Goal: Information Seeking & Learning: Check status

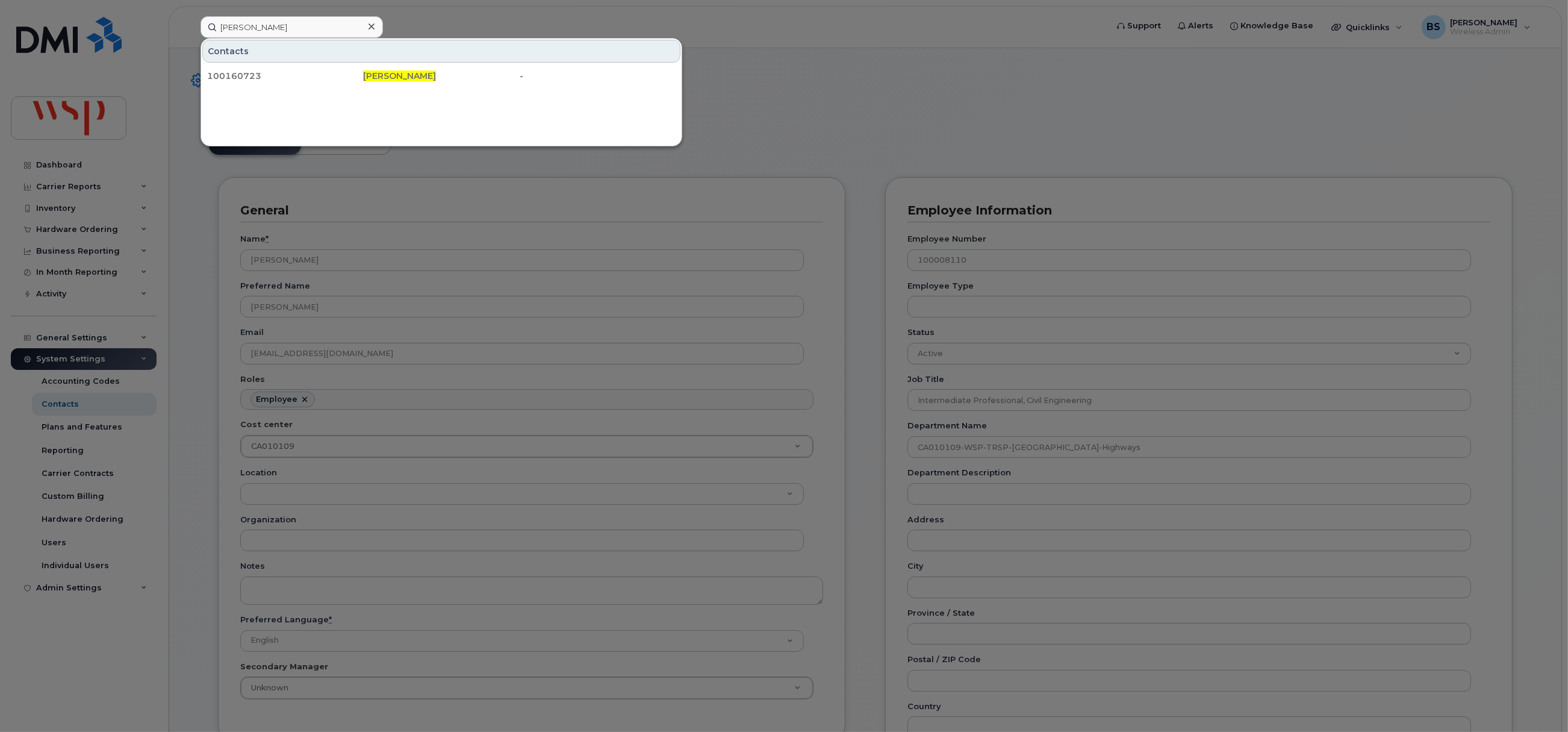
scroll to position [35, 0]
drag, startPoint x: 270, startPoint y: 38, endPoint x: 258, endPoint y: 18, distance: 23.3
click at [199, 28] on div "Liam Knoll Contacts 100160723 Liam Knoll -" at bounding box center [650, 27] width 918 height 22
paste input "mike.jones.2@wsp.com"
drag, startPoint x: 249, startPoint y: 27, endPoint x: 113, endPoint y: 18, distance: 136.3
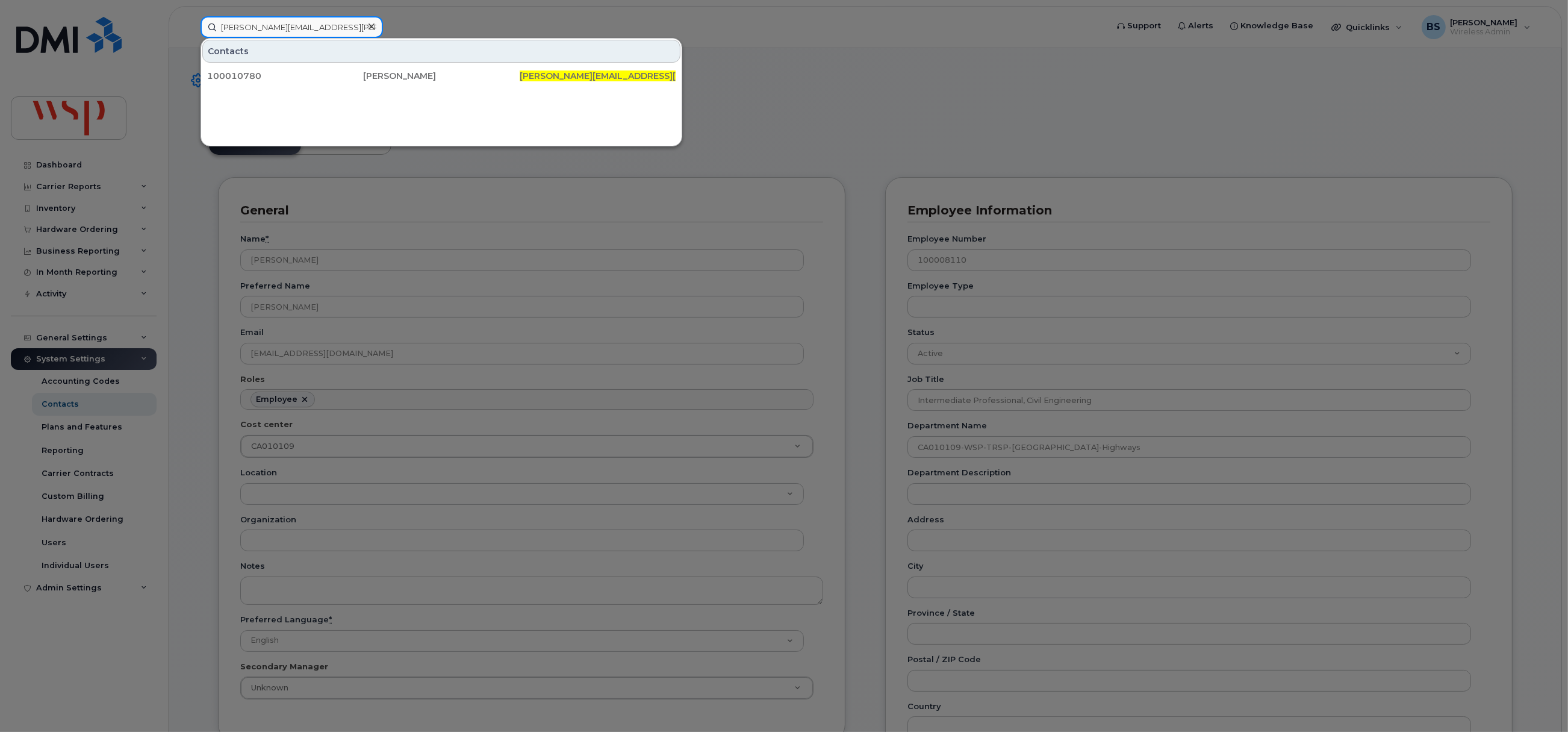
click at [191, 23] on div "mike.jones.2@wsp.com Contacts 100010780 Michael Jones mike.jones.2@wsp.com" at bounding box center [650, 27] width 918 height 22
paste input "Mohamad Moussa"
drag, startPoint x: 314, startPoint y: 27, endPoint x: 113, endPoint y: 14, distance: 201.4
click at [191, 16] on div "Mohamad Moussa Contacts 100011281 Mohamad Moussa Mohamad . Moussa 2@wsp.com" at bounding box center [650, 27] width 918 height 22
paste input "Bethel Teferr"
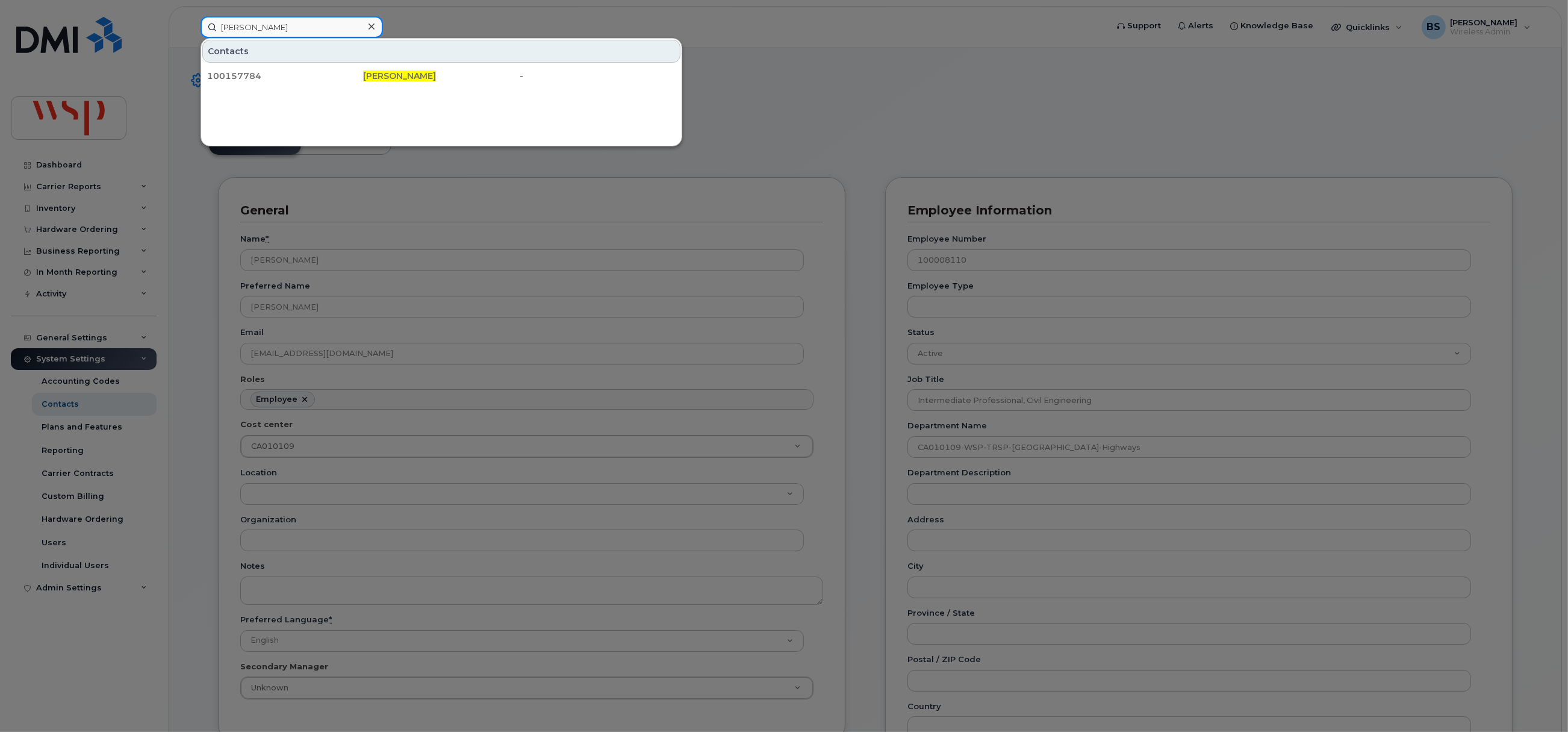
drag, startPoint x: 304, startPoint y: 34, endPoint x: 104, endPoint y: 28, distance: 200.1
click at [191, 28] on div "Bethel Teferra Contacts 100157784 Bethel Teferra -" at bounding box center [650, 27] width 918 height 22
paste input "5872251776"
type input "5872251776"
drag, startPoint x: 235, startPoint y: 71, endPoint x: 349, endPoint y: 87, distance: 115.1
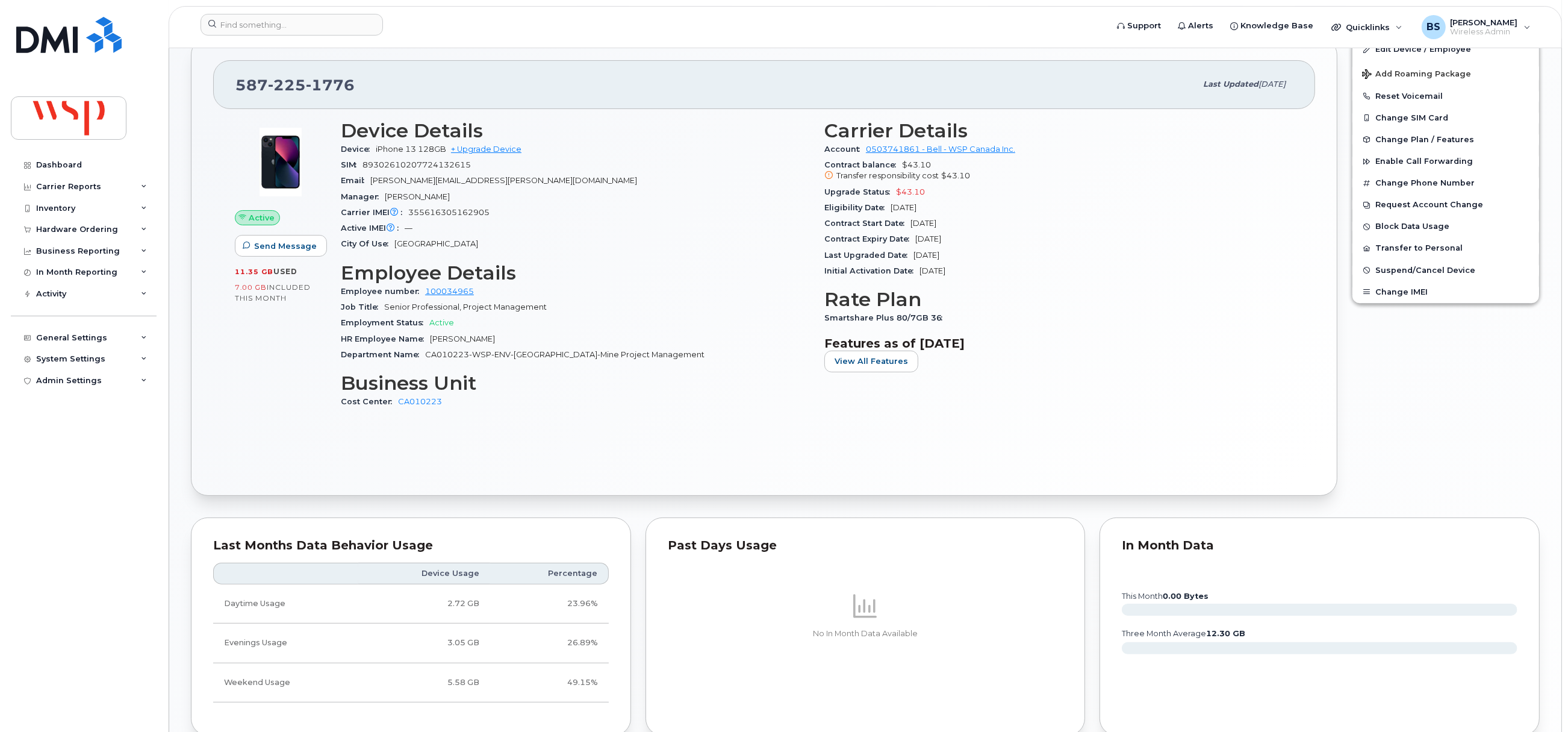
scroll to position [270, 0]
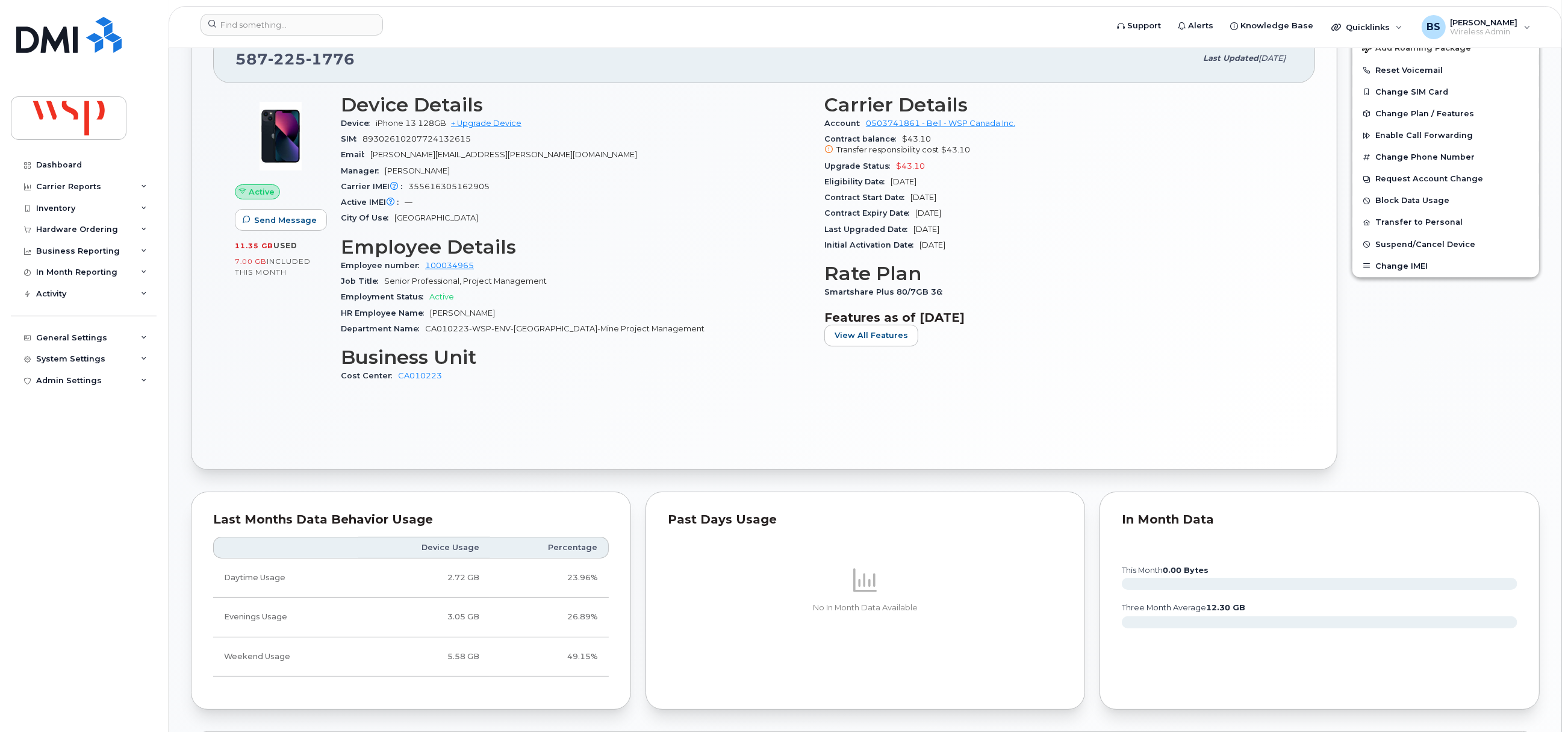
drag, startPoint x: 950, startPoint y: 179, endPoint x: 820, endPoint y: 168, distance: 130.5
click at [820, 168] on div "Carrier Details Account 0503741861 - Bell - WSP Canada Inc. Contract balance $4…" at bounding box center [1059, 244] width 484 height 315
copy section "Upgrade Status $43.10 Eligibility Date Oct 26, 2025"
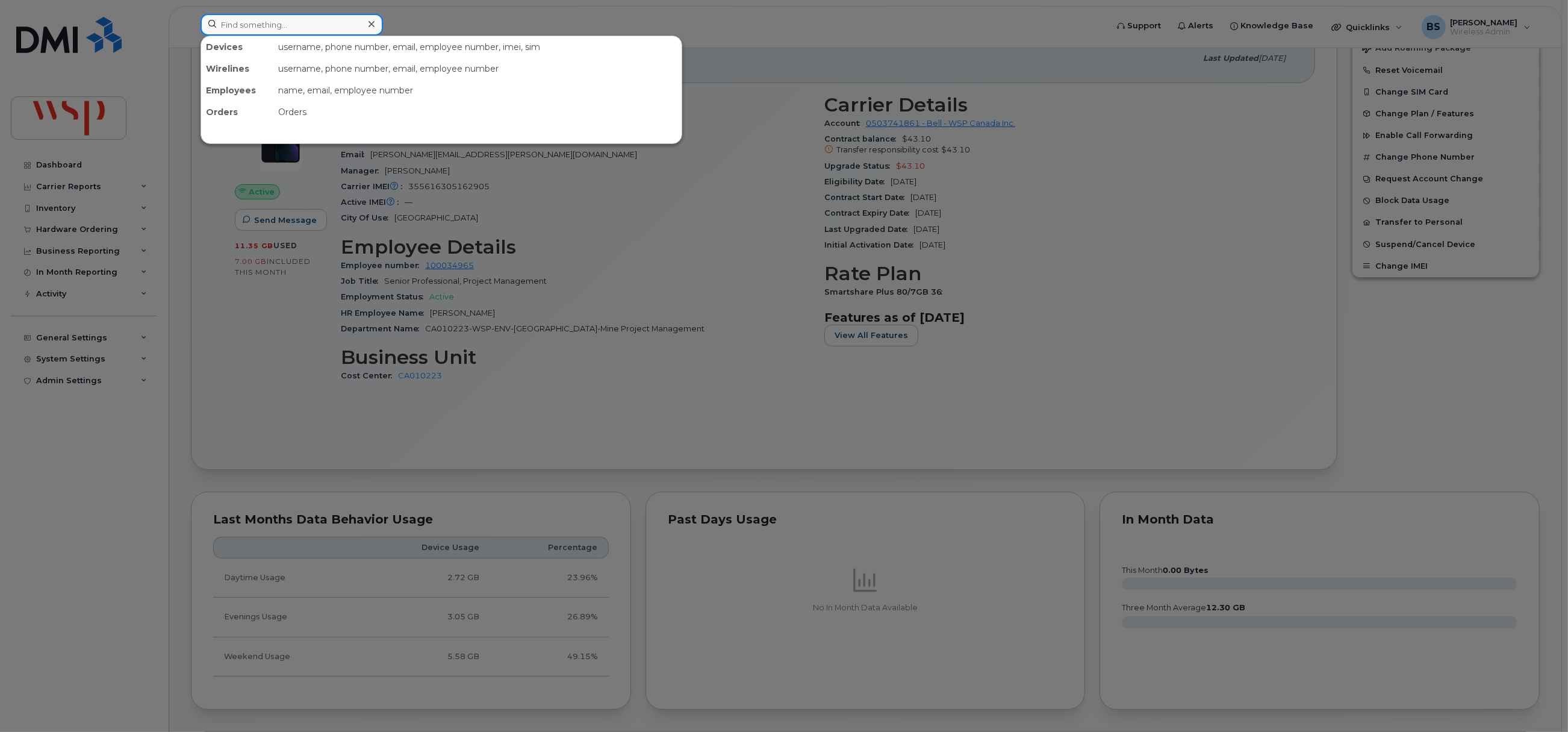
click at [314, 25] on input at bounding box center [292, 25] width 182 height 22
paste input "6479608282"
type input "6479608282"
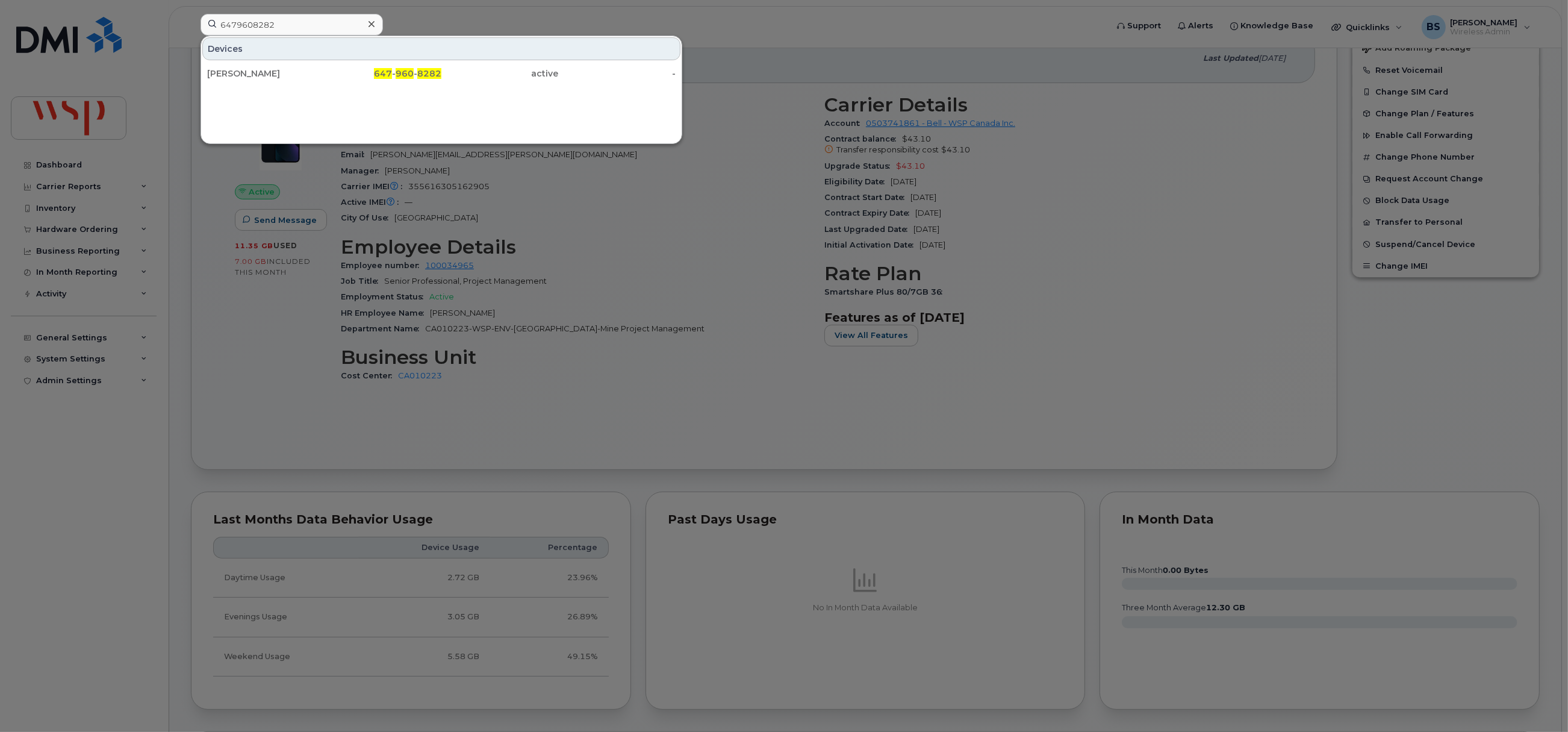
click at [241, 71] on div "JEAN-LUC DAVIAU" at bounding box center [266, 73] width 118 height 12
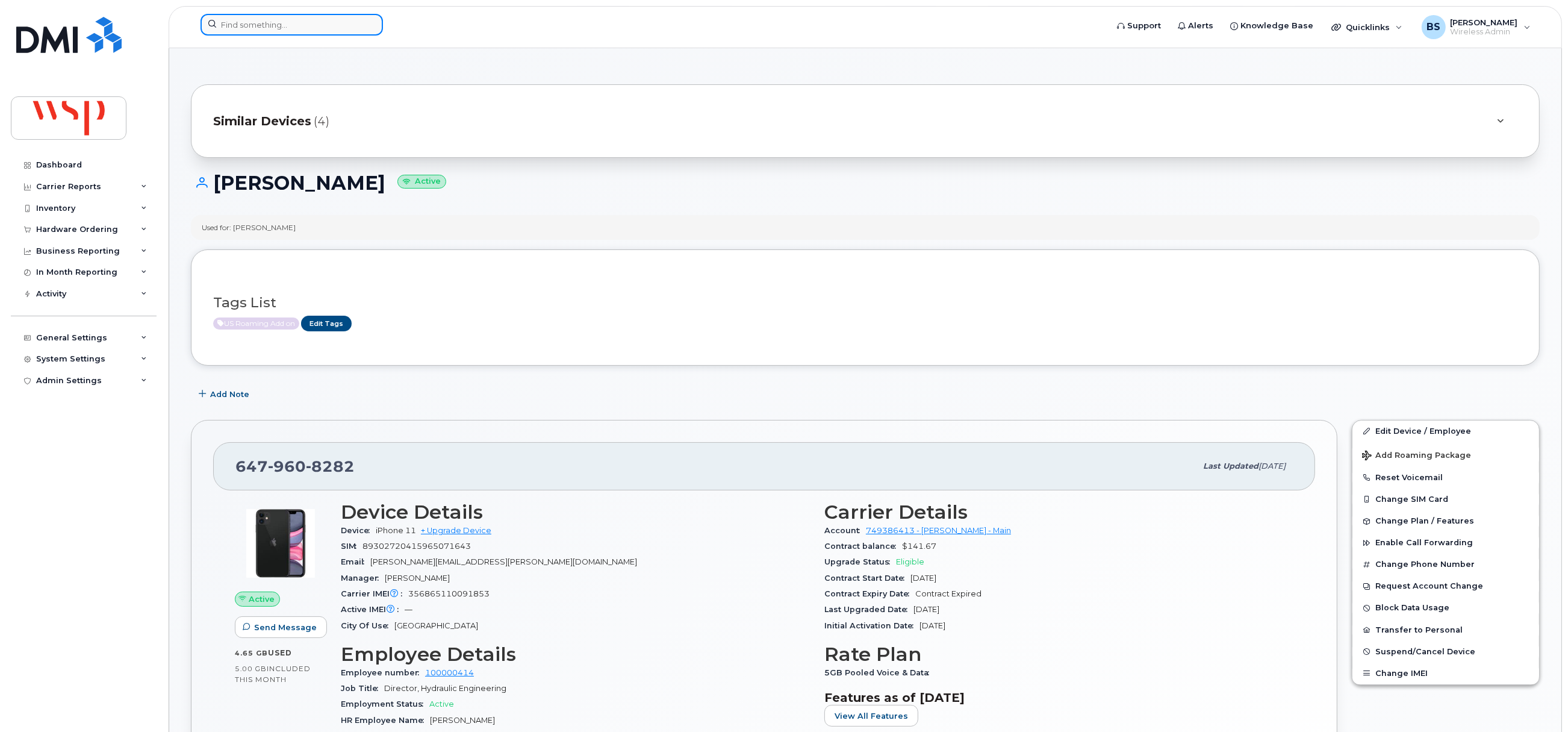
click at [329, 25] on input at bounding box center [292, 25] width 182 height 22
paste input "604 612 0634"
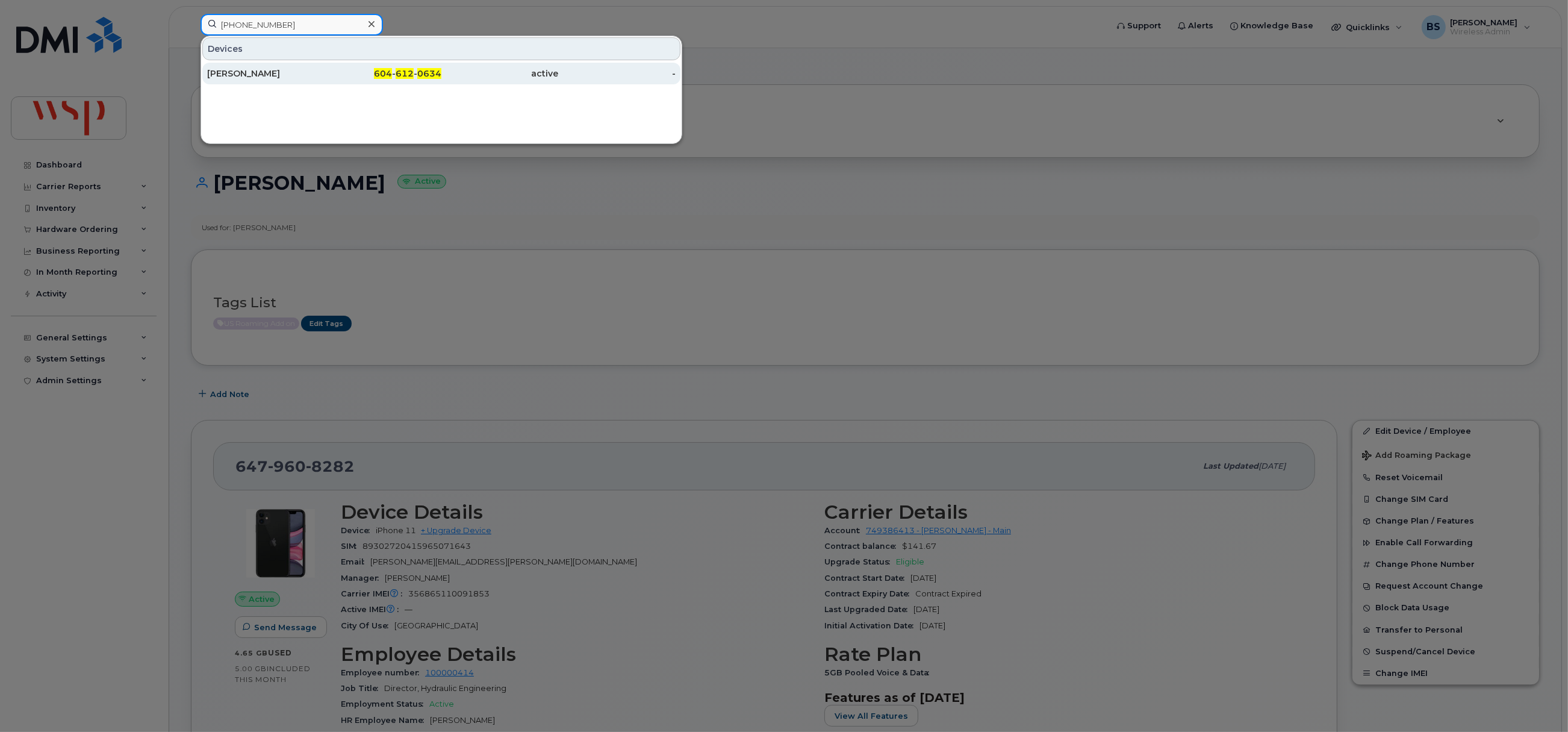
type input "604 612 0634"
drag, startPoint x: 252, startPoint y: 71, endPoint x: 280, endPoint y: 73, distance: 28.1
click at [253, 71] on div "JEFFREY VERMETTE" at bounding box center [266, 73] width 118 height 12
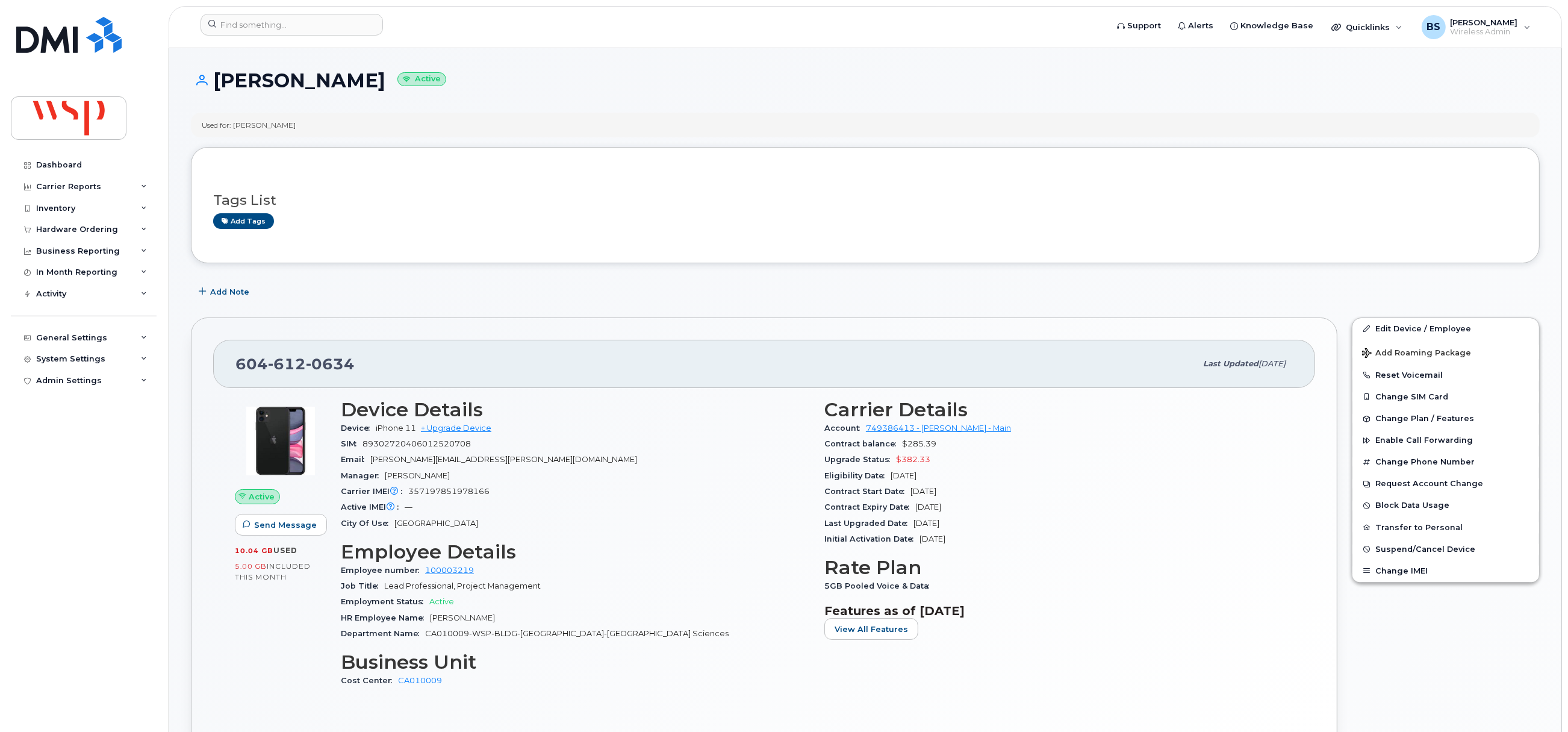
drag, startPoint x: 955, startPoint y: 477, endPoint x: 820, endPoint y: 466, distance: 135.4
click at [820, 466] on div "Carrier Details Account 749386413 - Rogers - Main Contract balance $285.39 Upgr…" at bounding box center [1059, 548] width 484 height 315
copy section "Upgrade Status $382.33 Eligibility Date Oct 10, 2026"
click at [340, 27] on input at bounding box center [292, 25] width 182 height 22
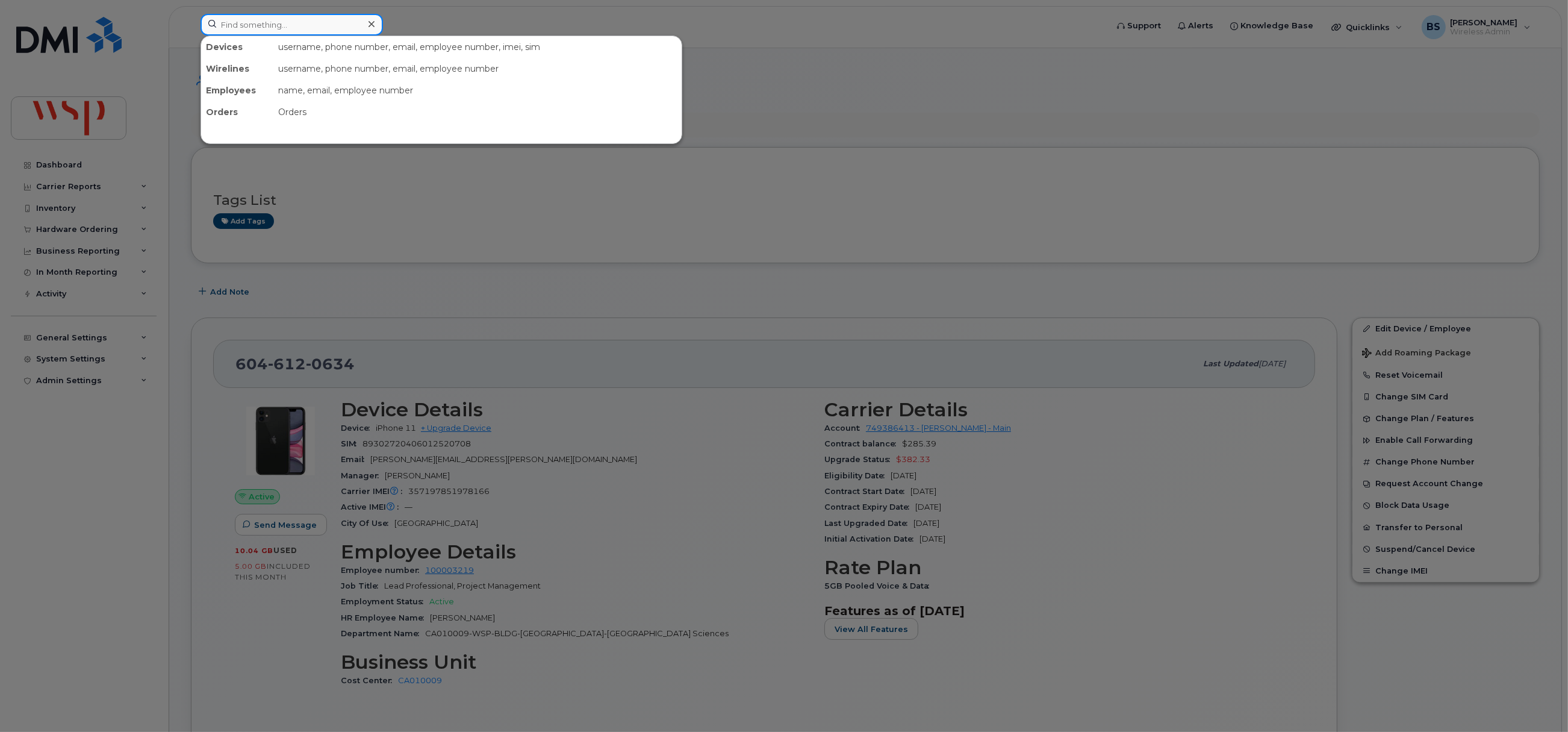
paste input "4169490080"
type input "4169490080"
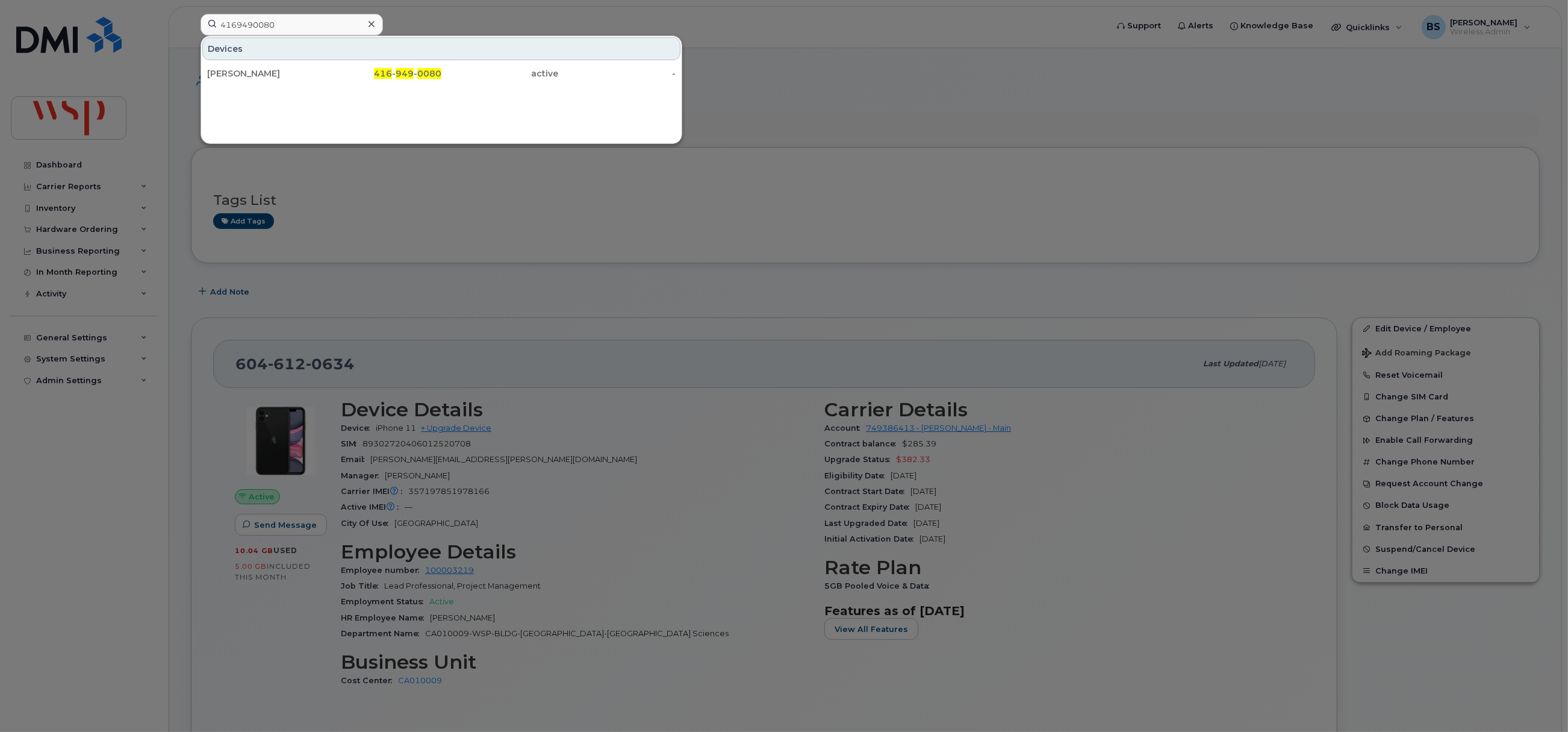
click at [237, 70] on div "Joshua Duncan" at bounding box center [266, 73] width 118 height 12
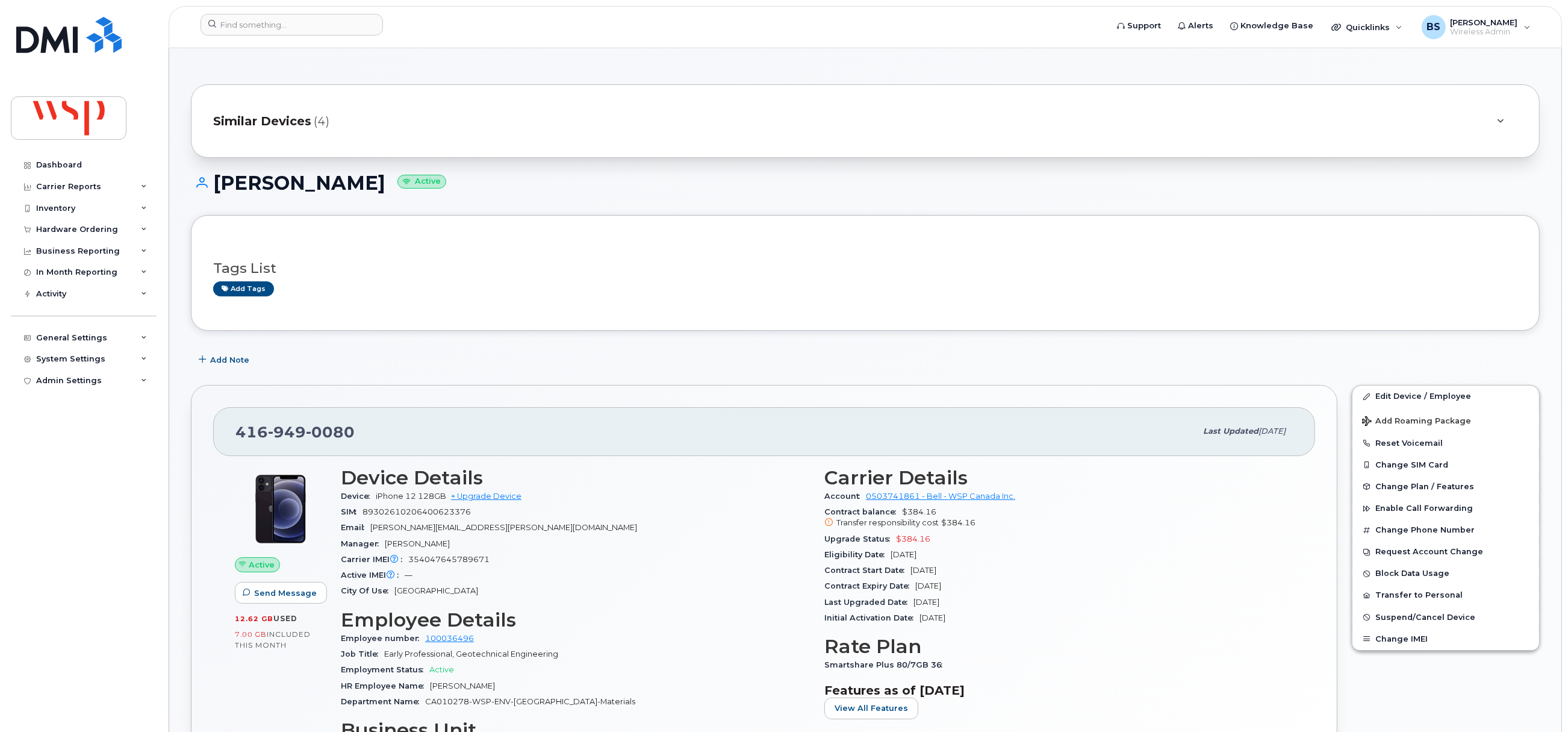
drag, startPoint x: 879, startPoint y: 564, endPoint x: 824, endPoint y: 545, distance: 58.2
click at [824, 545] on section "Carrier Details Account 0503741861 - Bell - WSP Canada Inc. Contract balance $3…" at bounding box center [1058, 546] width 469 height 160
copy section "Upgrade Status $384.16 Eligibility Date Jan 08, 2027"
click at [970, 539] on div "Upgrade Status $384.16" at bounding box center [1058, 539] width 469 height 16
drag, startPoint x: 958, startPoint y: 555, endPoint x: 870, endPoint y: 527, distance: 92.3
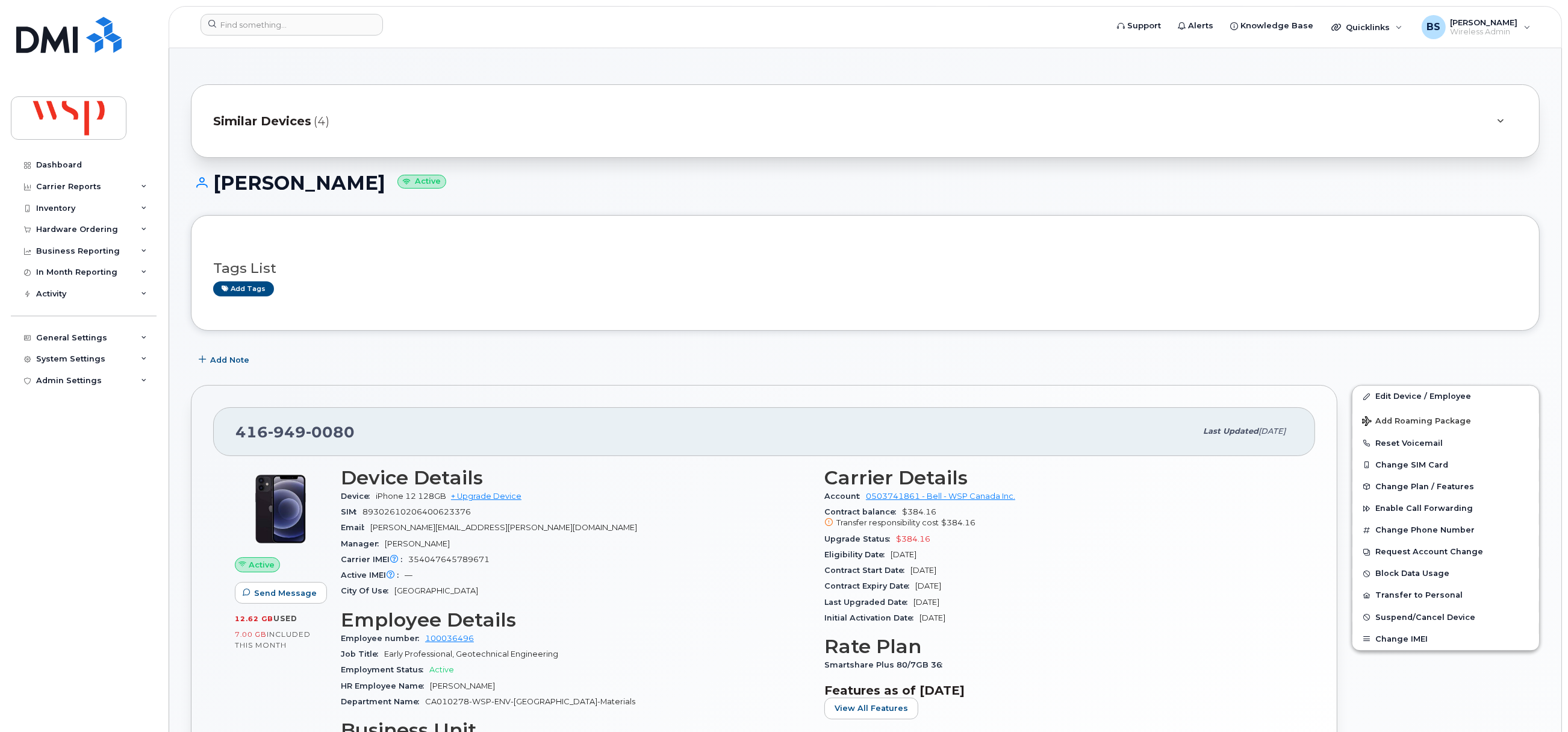
click at [891, 560] on div "Eligibility Date Jan 08, 2027" at bounding box center [1058, 555] width 469 height 16
copy span "Jan 08, 2027"
drag, startPoint x: 929, startPoint y: 541, endPoint x: 896, endPoint y: 546, distance: 33.4
click at [896, 546] on div "Upgrade Status $384.16" at bounding box center [1058, 539] width 469 height 16
copy span "$384.16"
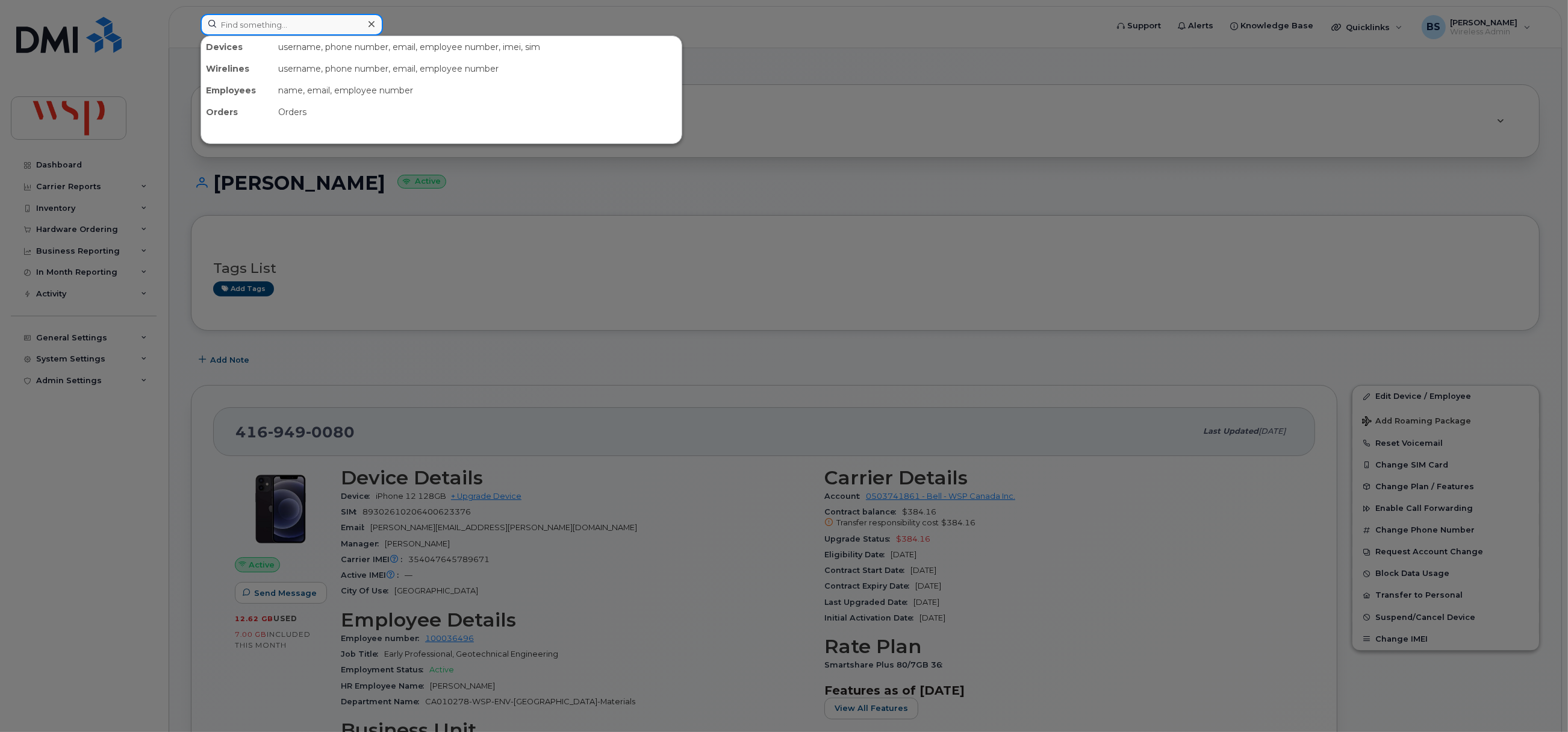
click at [347, 23] on input at bounding box center [292, 25] width 182 height 22
paste input "4185547335"
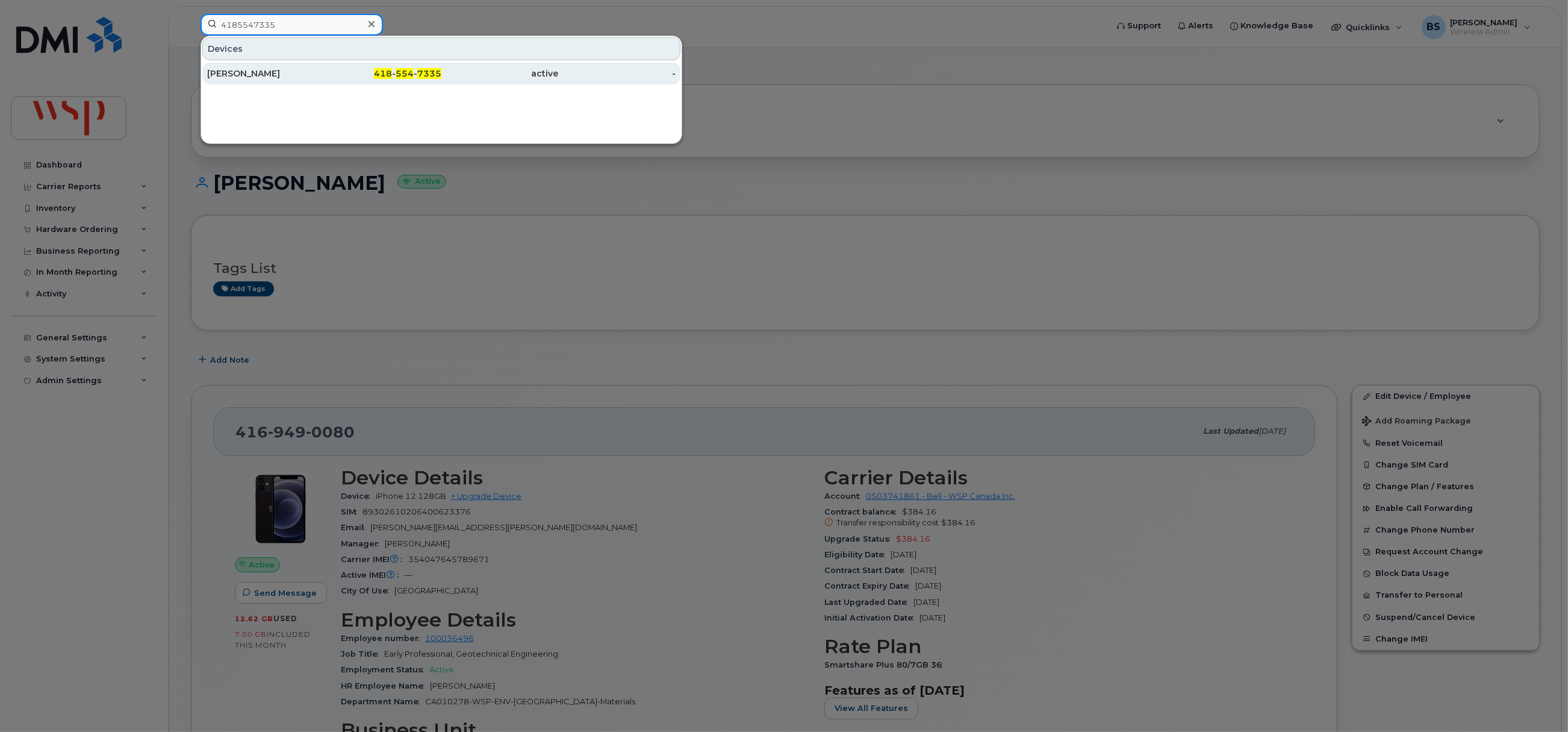
type input "4185547335"
click at [235, 70] on div "Pierre-Luc Grenon" at bounding box center [266, 73] width 118 height 12
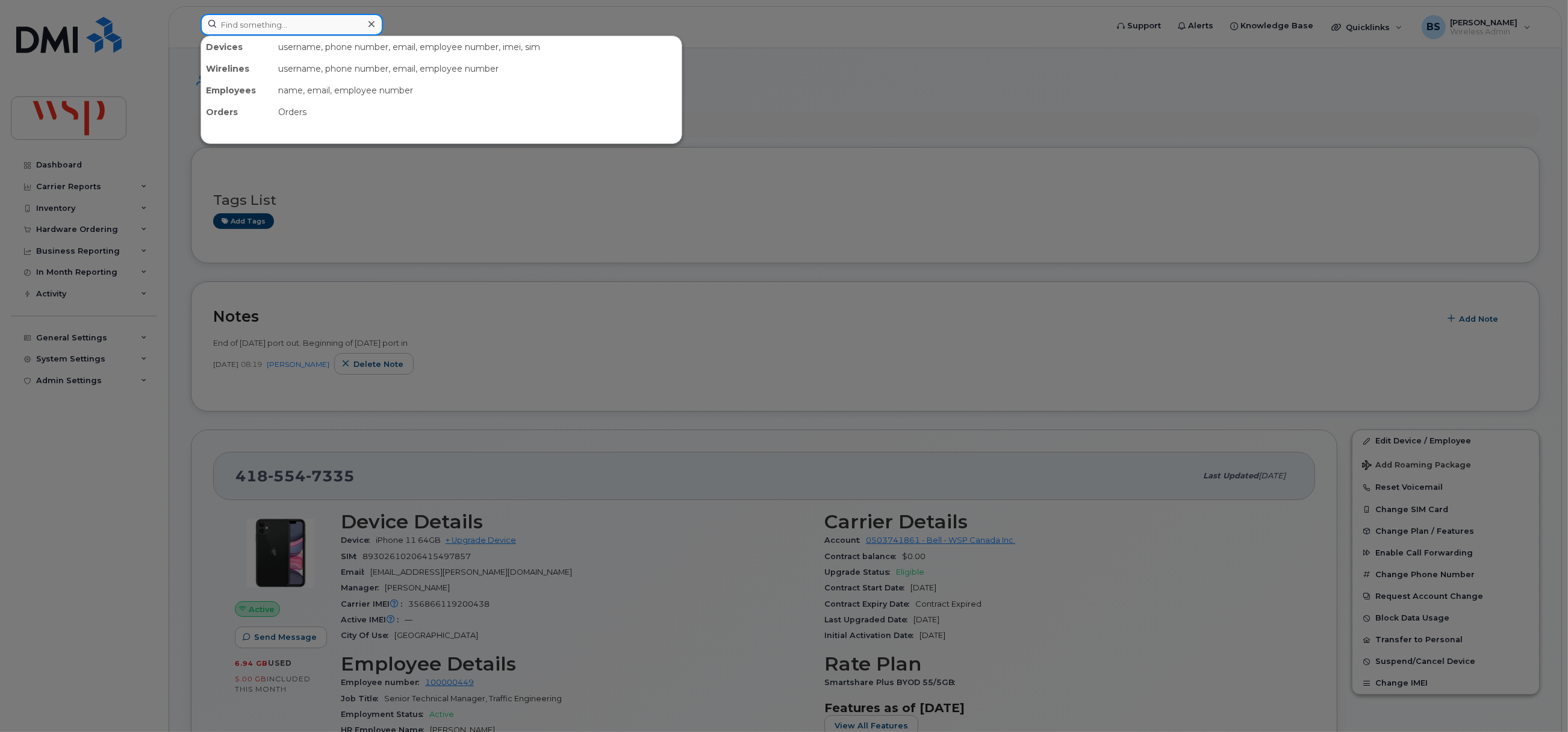
click at [301, 29] on input at bounding box center [292, 25] width 182 height 22
paste input "6046792169"
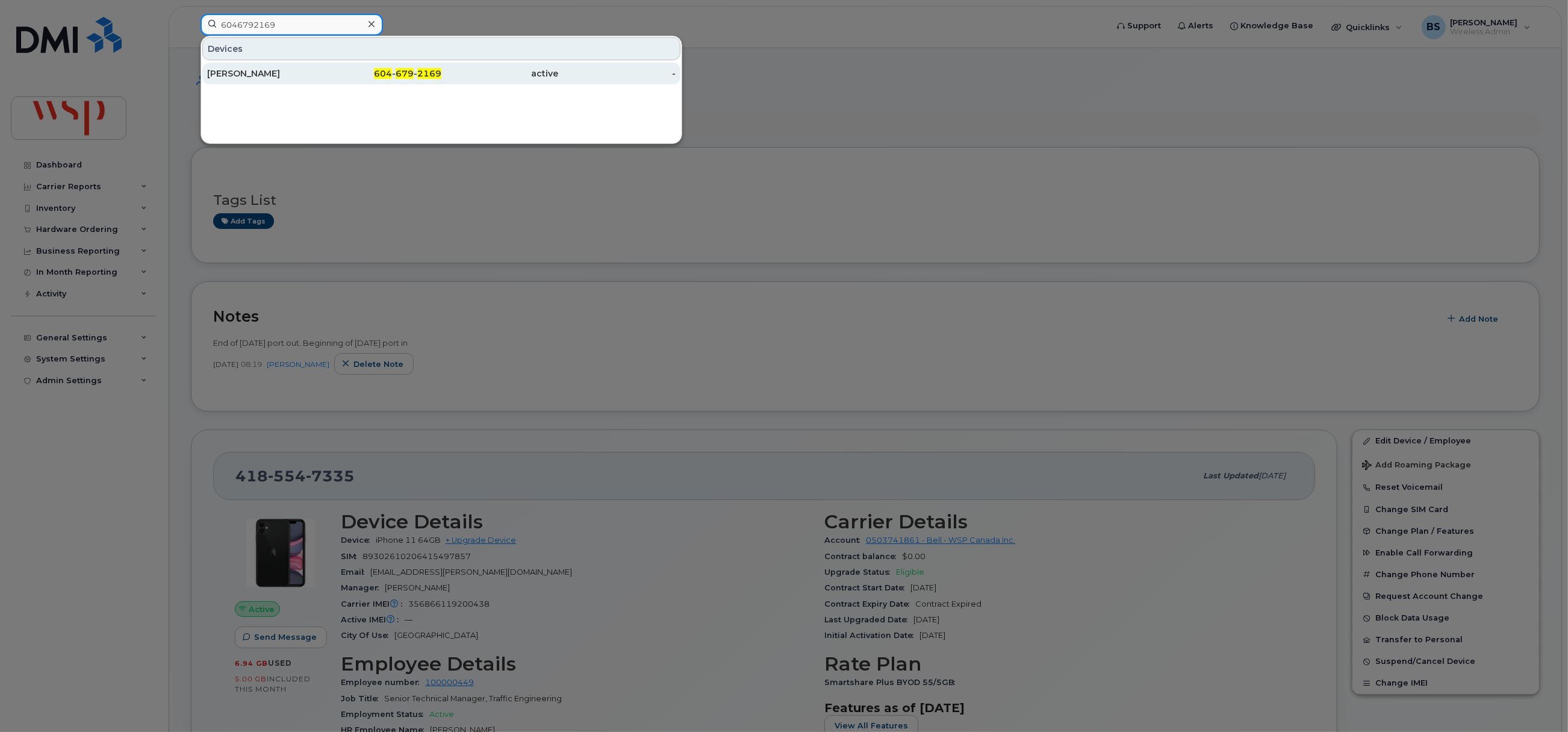
type input "6046792169"
drag, startPoint x: 240, startPoint y: 73, endPoint x: 395, endPoint y: 129, distance: 164.8
click at [240, 73] on div "[PERSON_NAME]" at bounding box center [266, 73] width 118 height 12
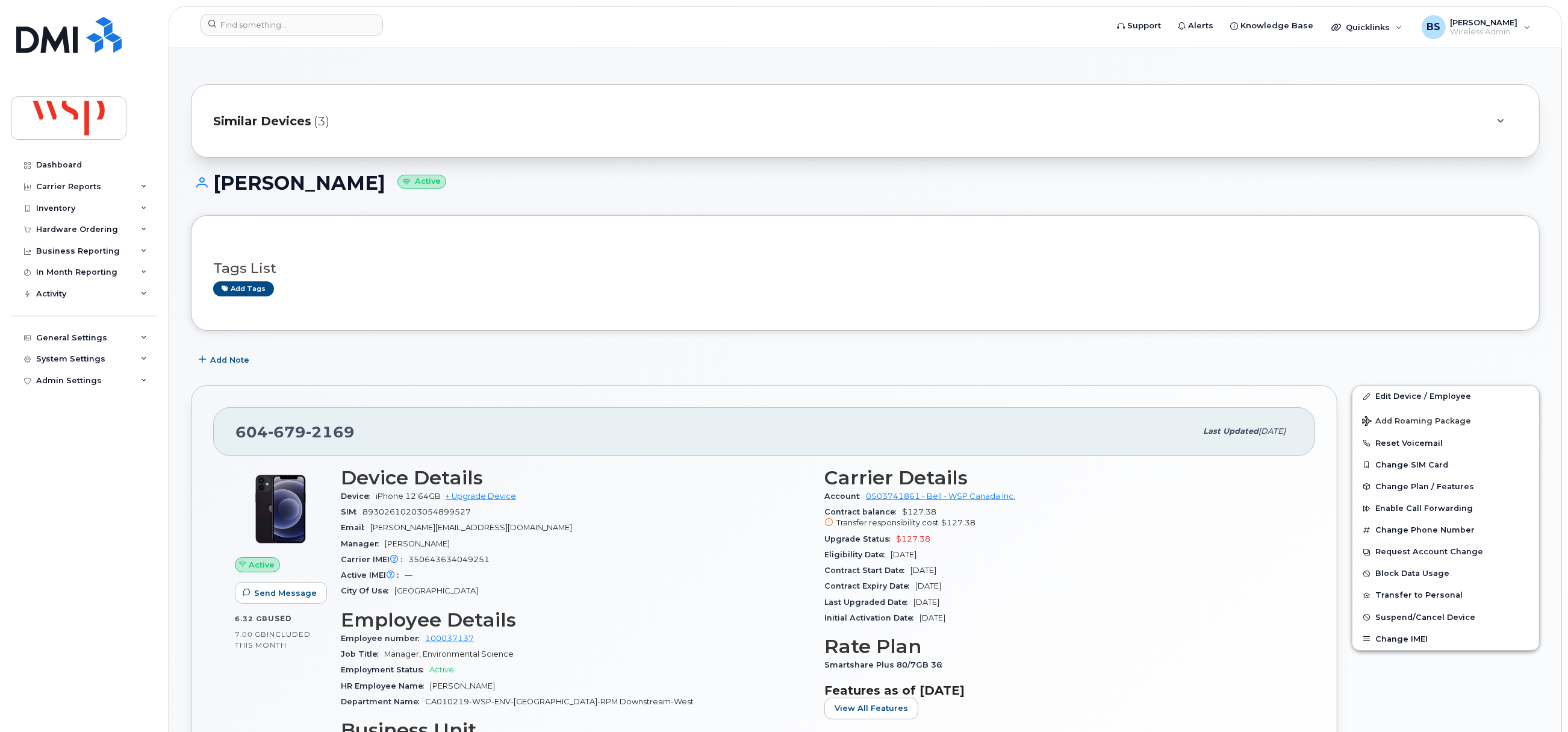
drag, startPoint x: 948, startPoint y: 557, endPoint x: 818, endPoint y: 544, distance: 130.6
click at [818, 544] on div "Carrier Details Account 0503741861 - Bell - WSP Canada Inc. Contract balance $1…" at bounding box center [1059, 617] width 484 height 315
copy section "Upgrade Status $127.38 Eligibility Date [DATE]"
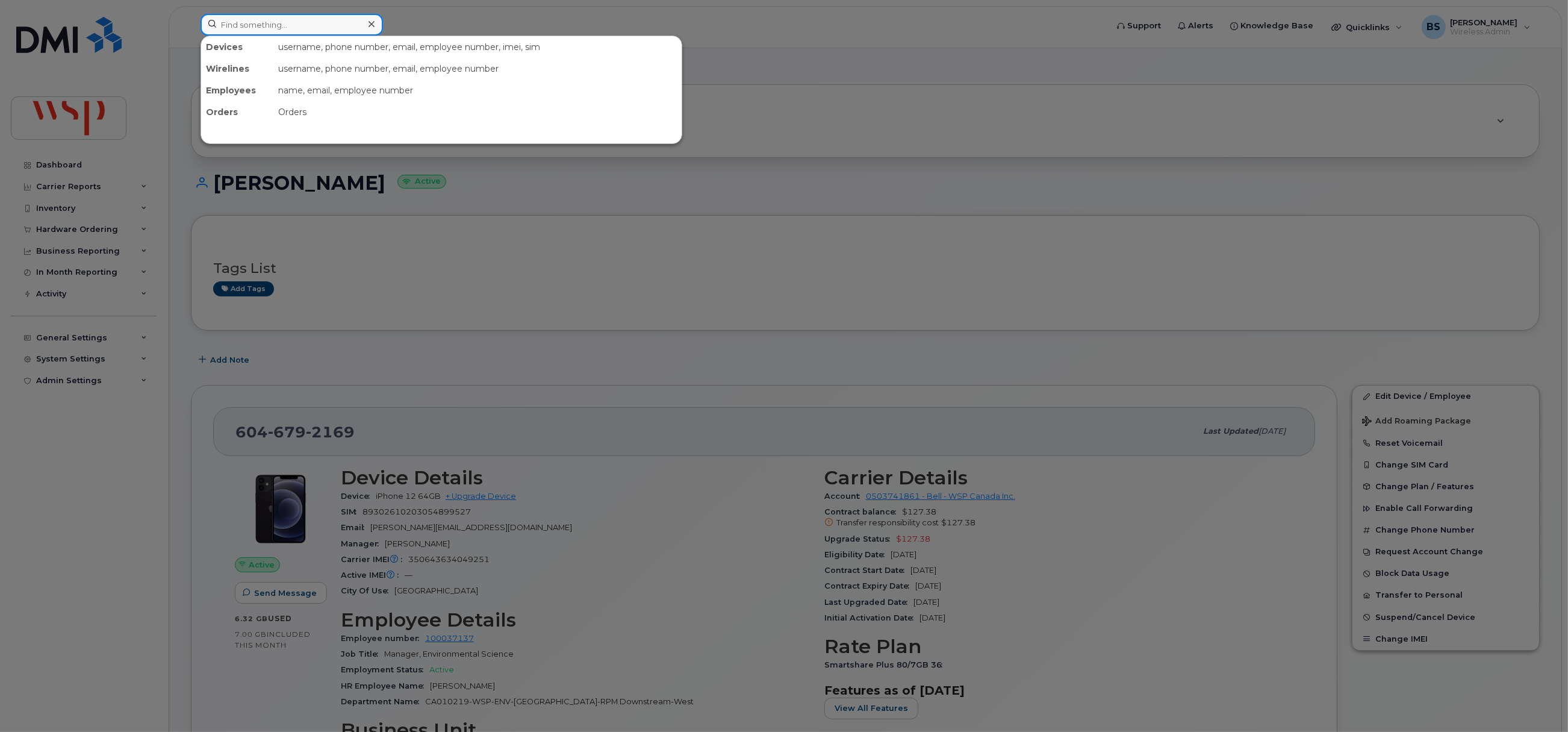
click at [341, 27] on input at bounding box center [292, 25] width 182 height 22
paste input "4035806434"
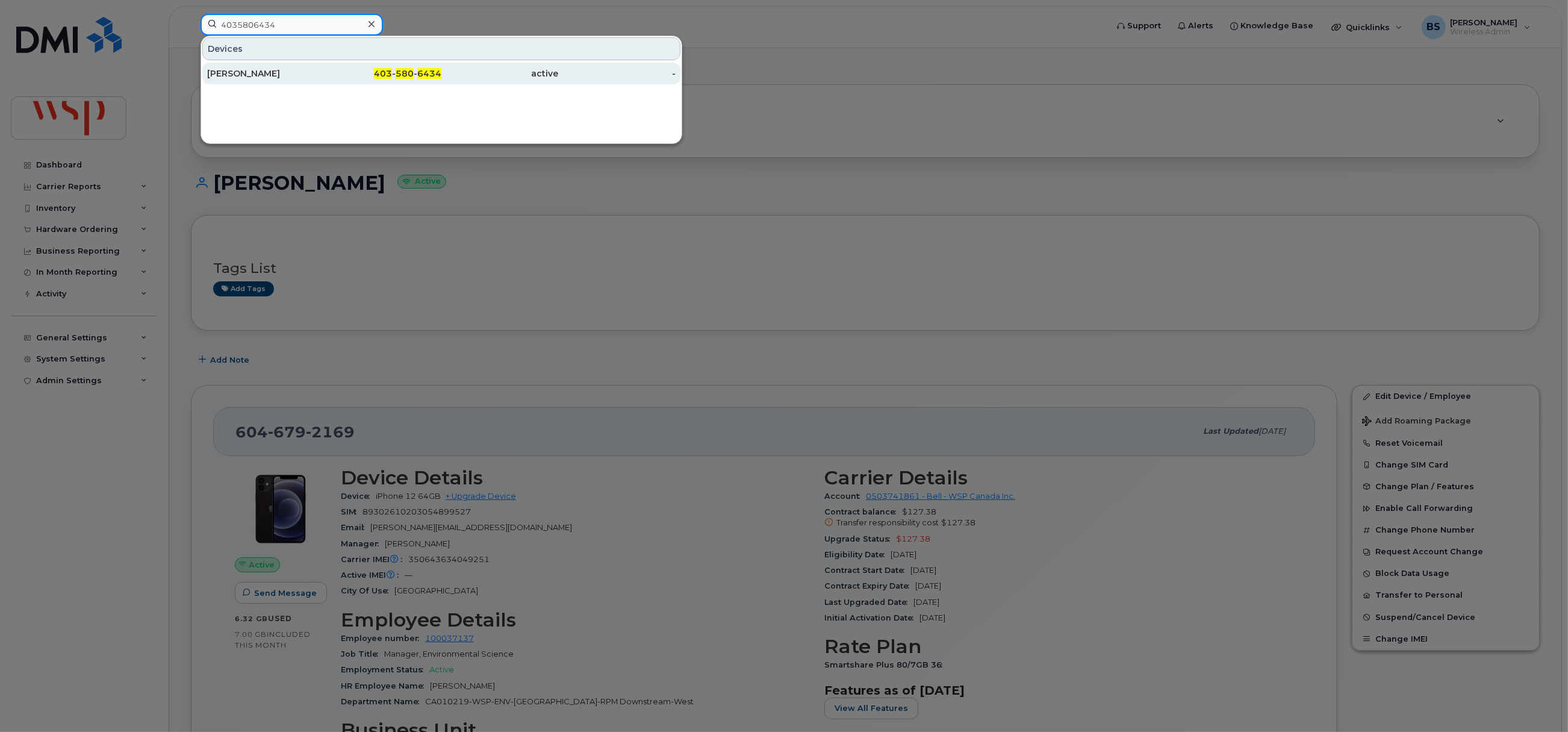
type input "4035806434"
drag, startPoint x: 247, startPoint y: 71, endPoint x: 468, endPoint y: 106, distance: 223.8
click at [247, 71] on div "[PERSON_NAME]" at bounding box center [266, 73] width 118 height 12
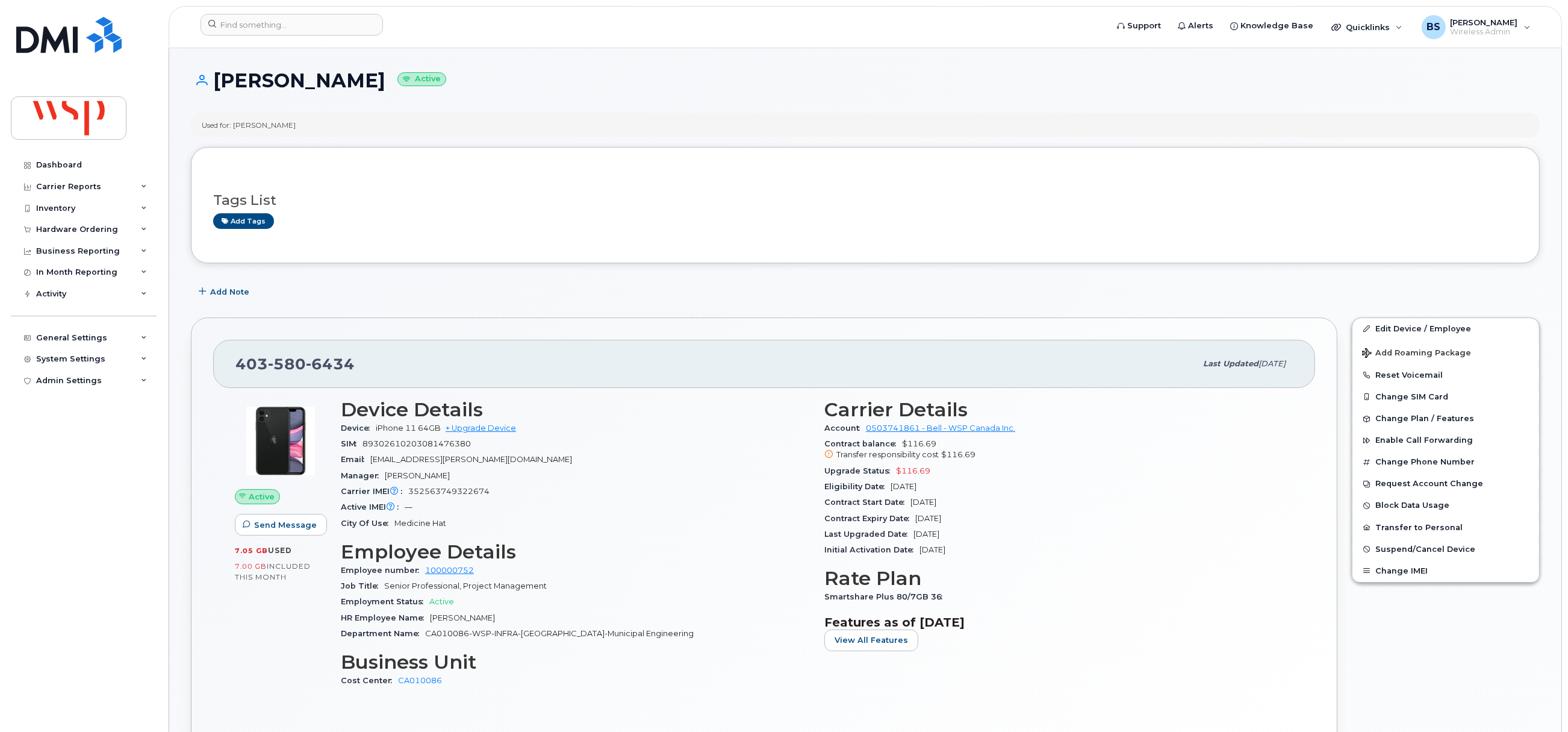
drag, startPoint x: 919, startPoint y: 486, endPoint x: 820, endPoint y: 472, distance: 100.0
click at [820, 472] on div "Carrier Details Account 0503741861 - Bell - WSP Canada Inc. Contract balance $1…" at bounding box center [1059, 548] width 484 height 315
copy section "Upgrade Status $116.69 Eligibility Date [DATE]"
click at [325, 23] on input at bounding box center [292, 25] width 182 height 22
paste input "9057303972"
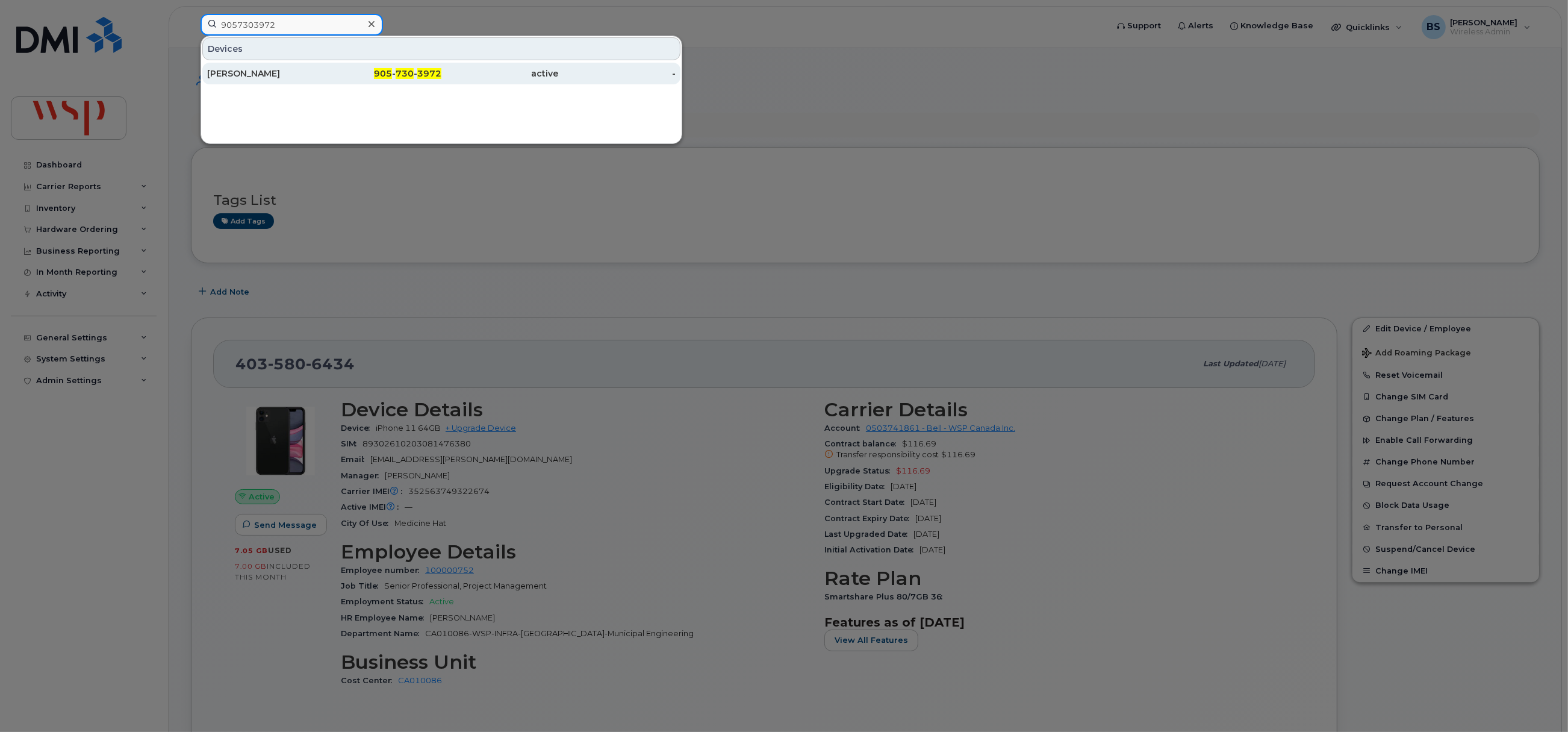
type input "9057303972"
click at [241, 66] on div "[PERSON_NAME]" at bounding box center [266, 73] width 118 height 22
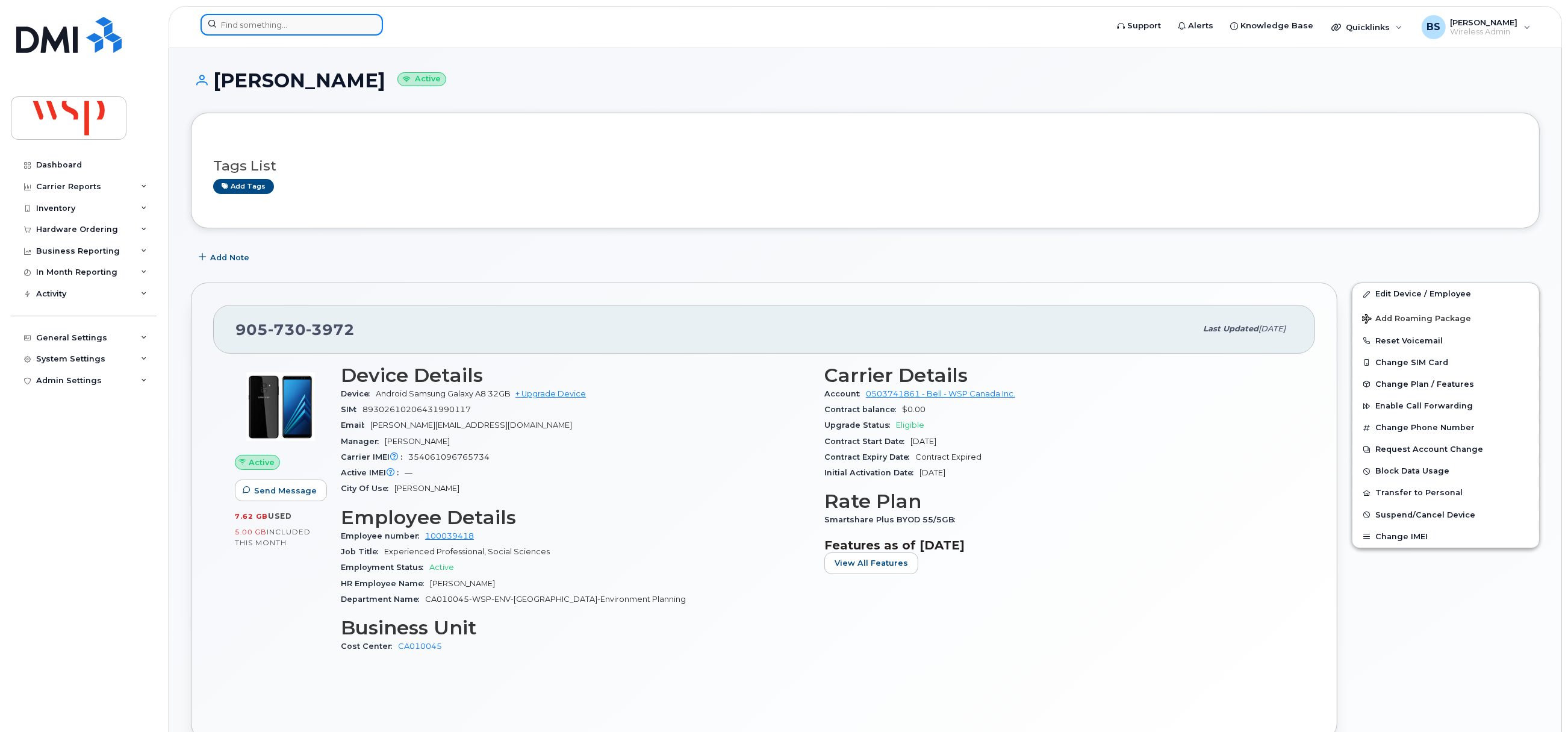
click at [289, 23] on input at bounding box center [292, 25] width 182 height 22
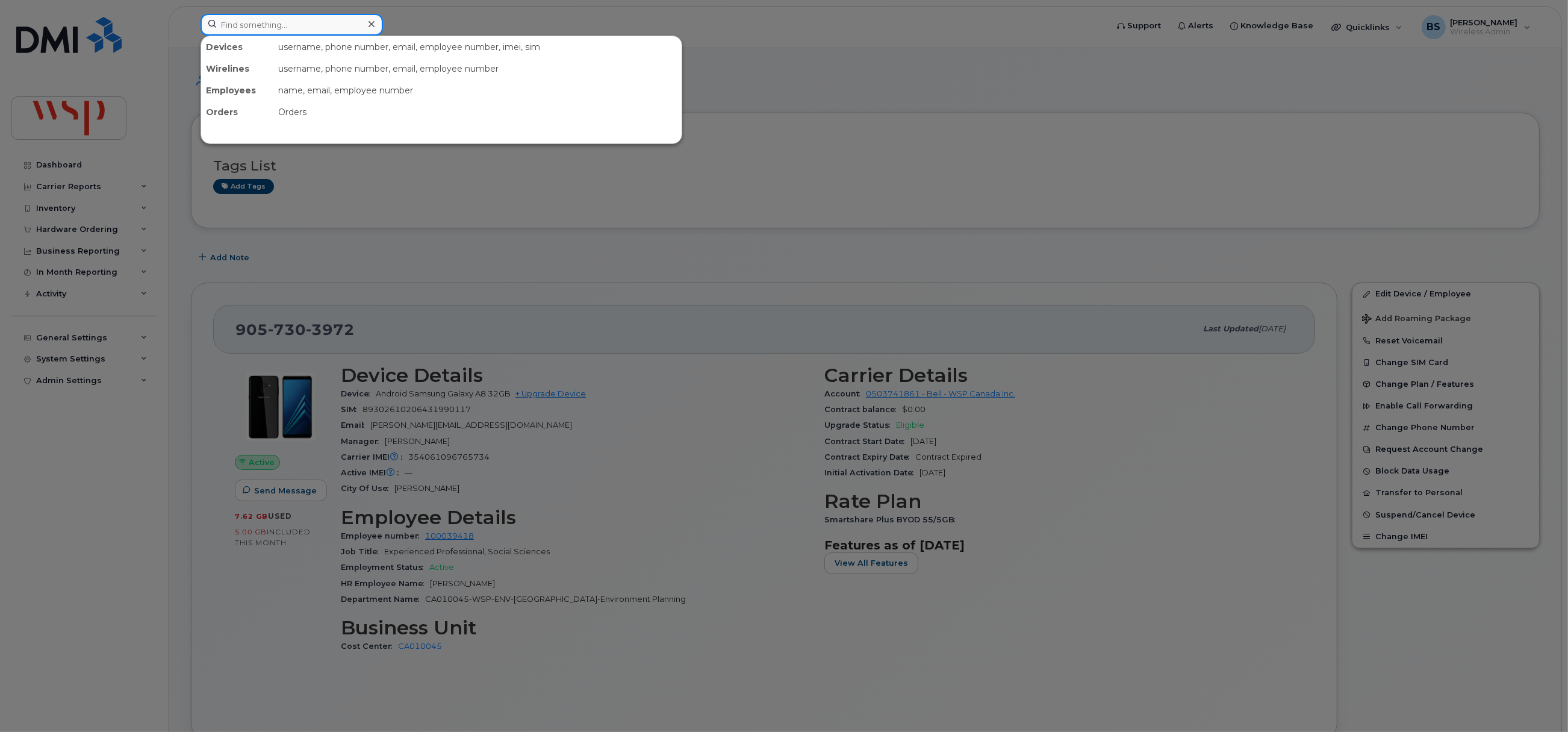
paste input "6472952576"
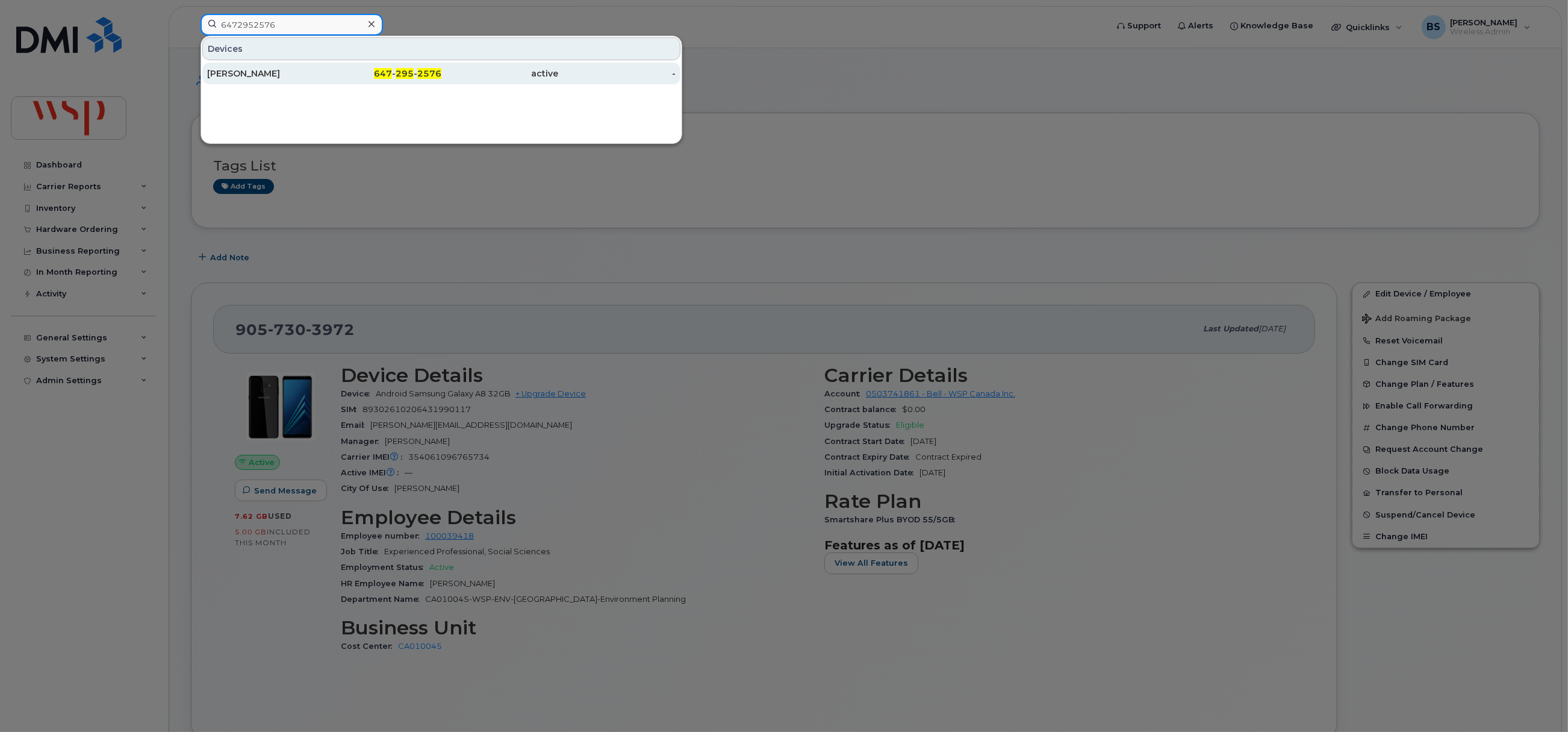
type input "6472952576"
drag, startPoint x: 241, startPoint y: 71, endPoint x: 453, endPoint y: 125, distance: 218.8
click at [241, 71] on div "[PERSON_NAME]" at bounding box center [266, 73] width 118 height 12
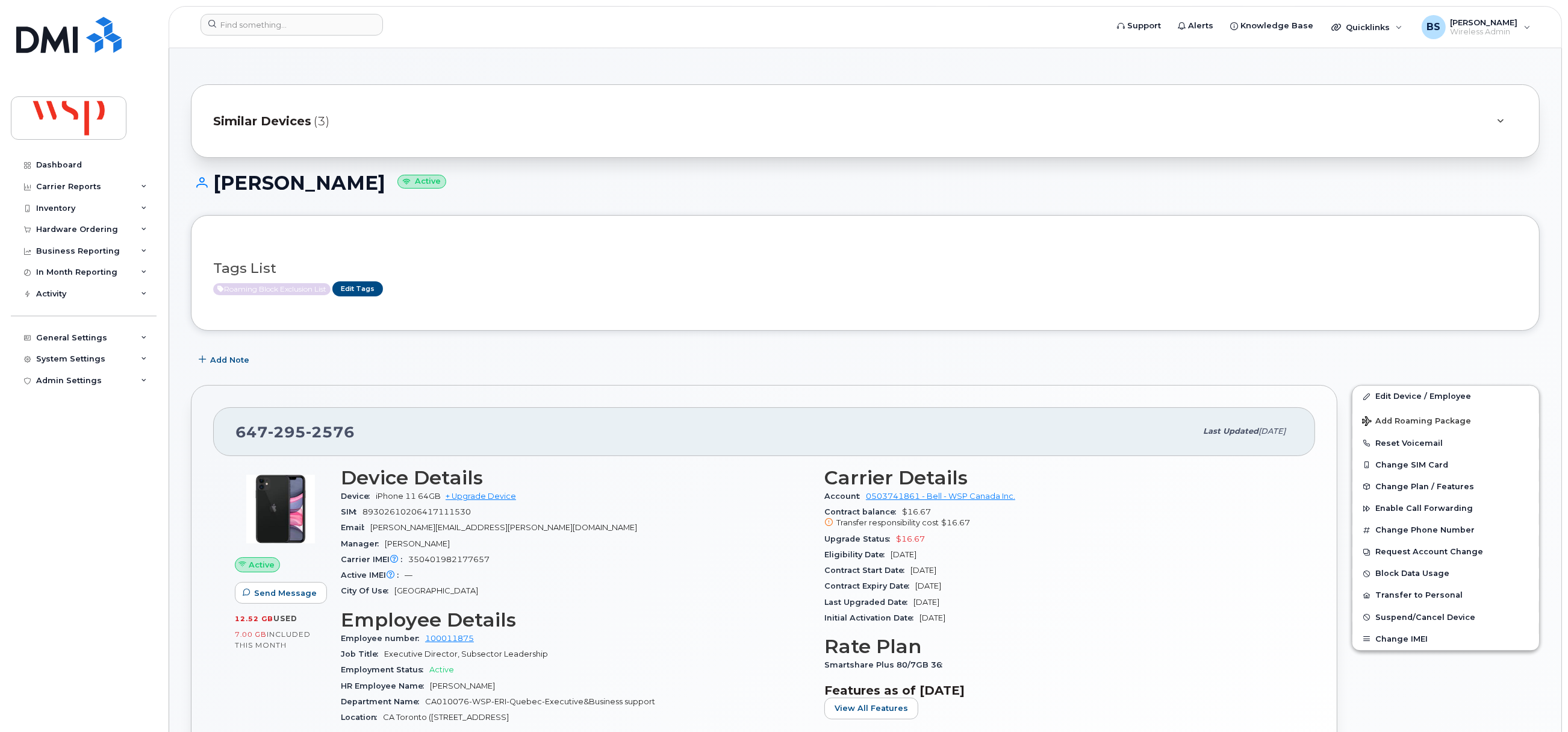
drag, startPoint x: 962, startPoint y: 557, endPoint x: 823, endPoint y: 545, distance: 139.5
click at [824, 545] on section "Carrier Details Account 0503741861 - Bell - WSP Canada Inc. Contract balance $1…" at bounding box center [1058, 546] width 469 height 160
copy section "Upgrade Status $16.67 Eligibility Date Sep 27, 2025"
click at [368, 27] on div at bounding box center [292, 25] width 182 height 22
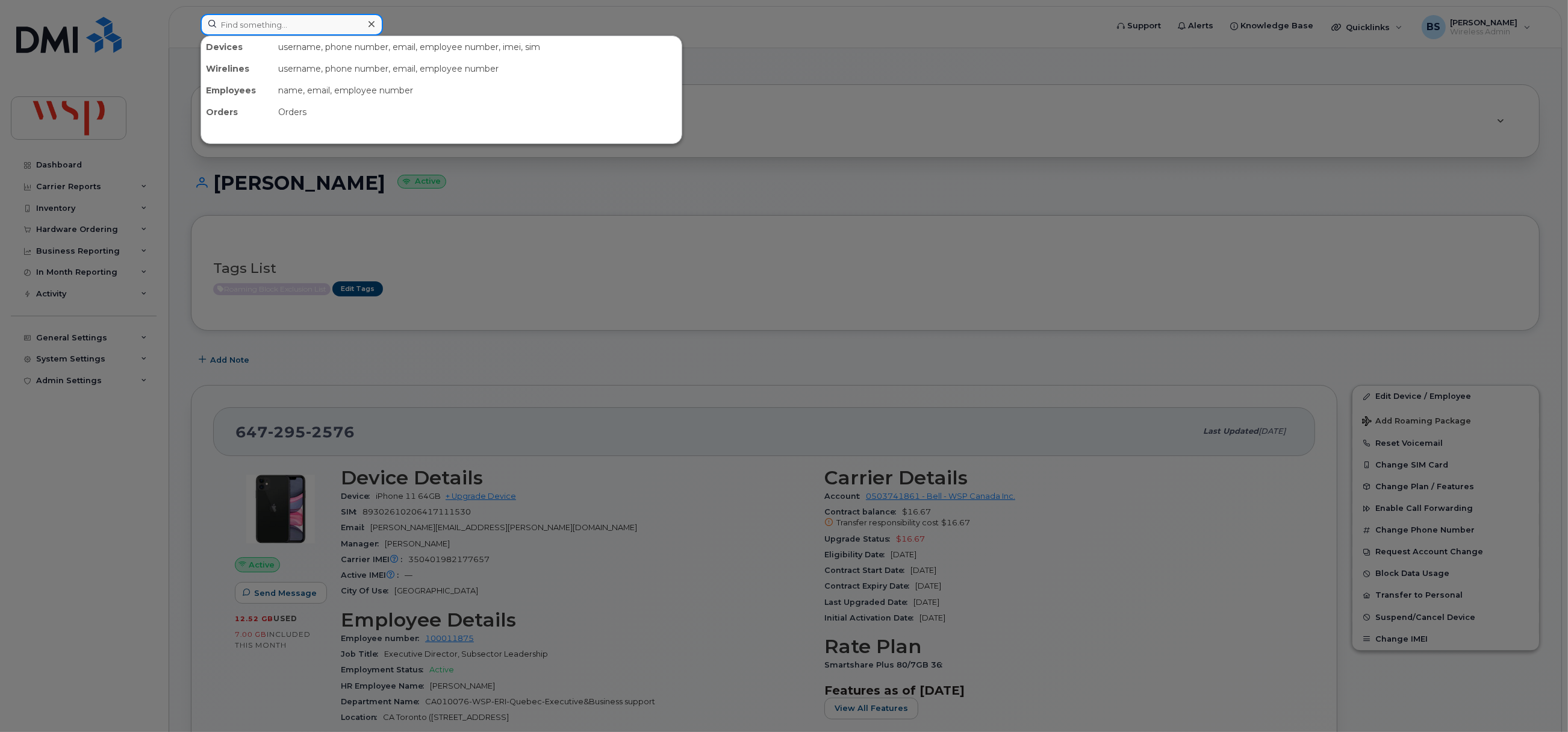
paste input "4383577358"
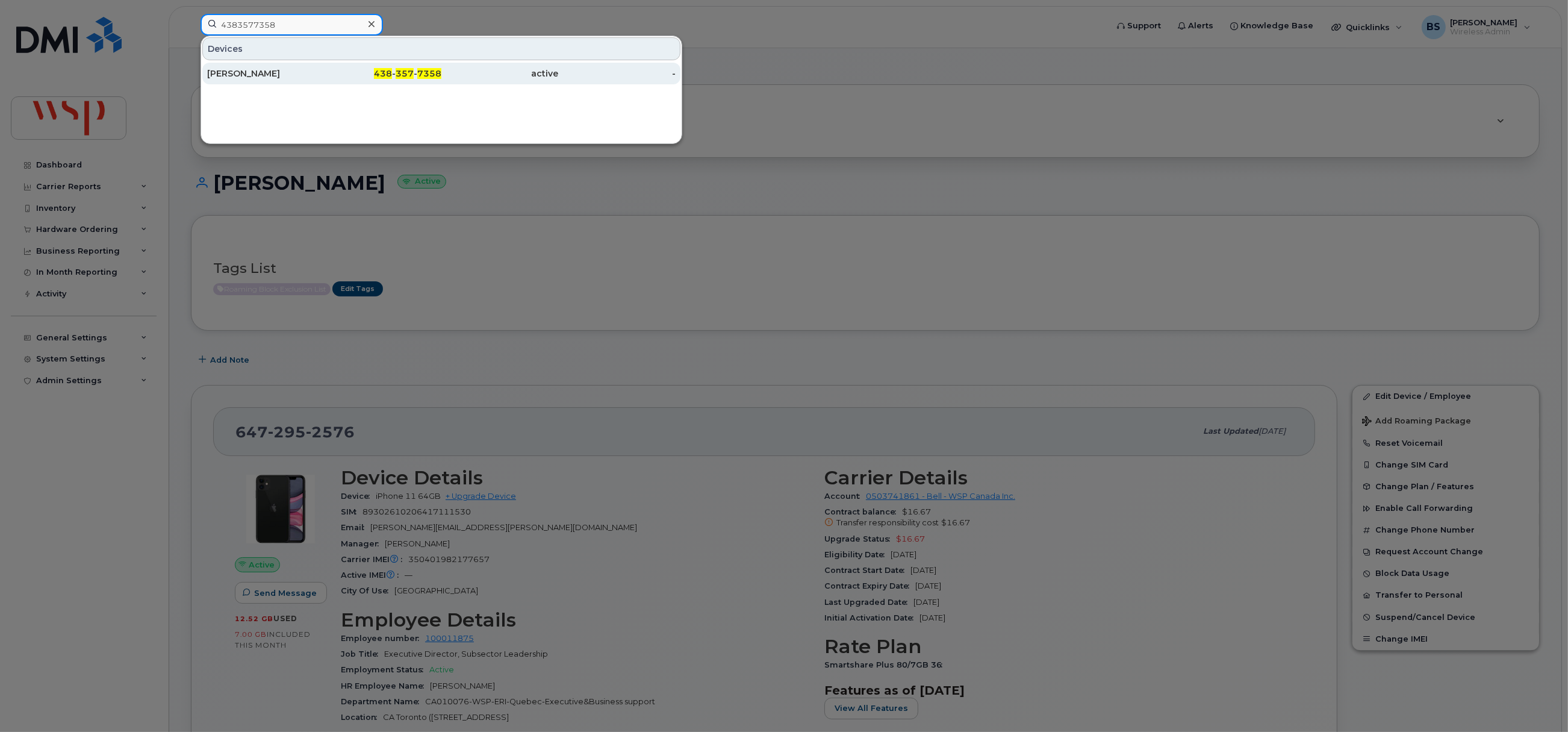
type input "4383577358"
drag, startPoint x: 247, startPoint y: 70, endPoint x: 384, endPoint y: 130, distance: 149.6
click at [247, 70] on div "[PERSON_NAME]" at bounding box center [266, 73] width 118 height 12
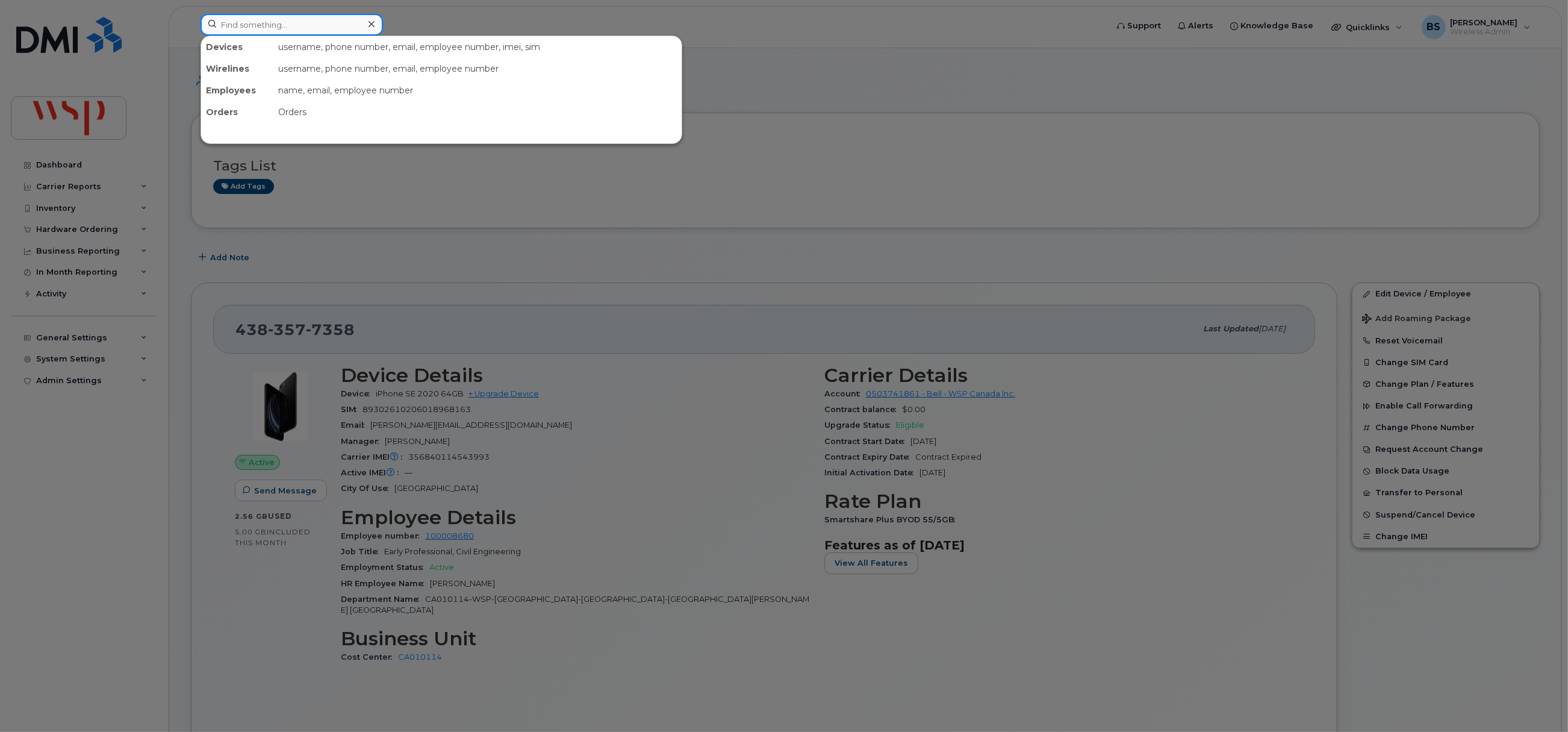
click at [327, 23] on input at bounding box center [292, 25] width 182 height 22
paste input "4383240659"
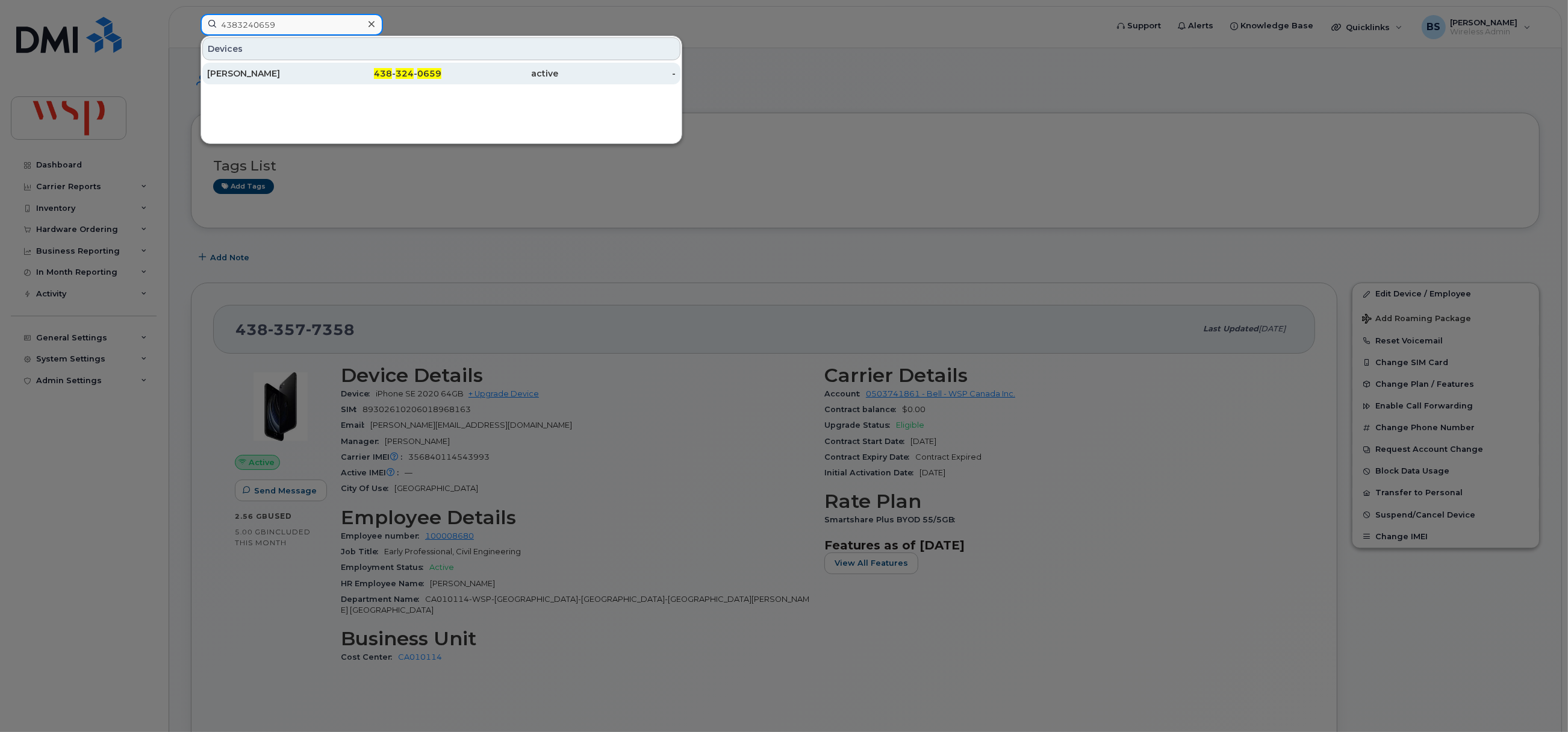
type input "4383240659"
click at [234, 68] on div "[PERSON_NAME]" at bounding box center [266, 73] width 118 height 12
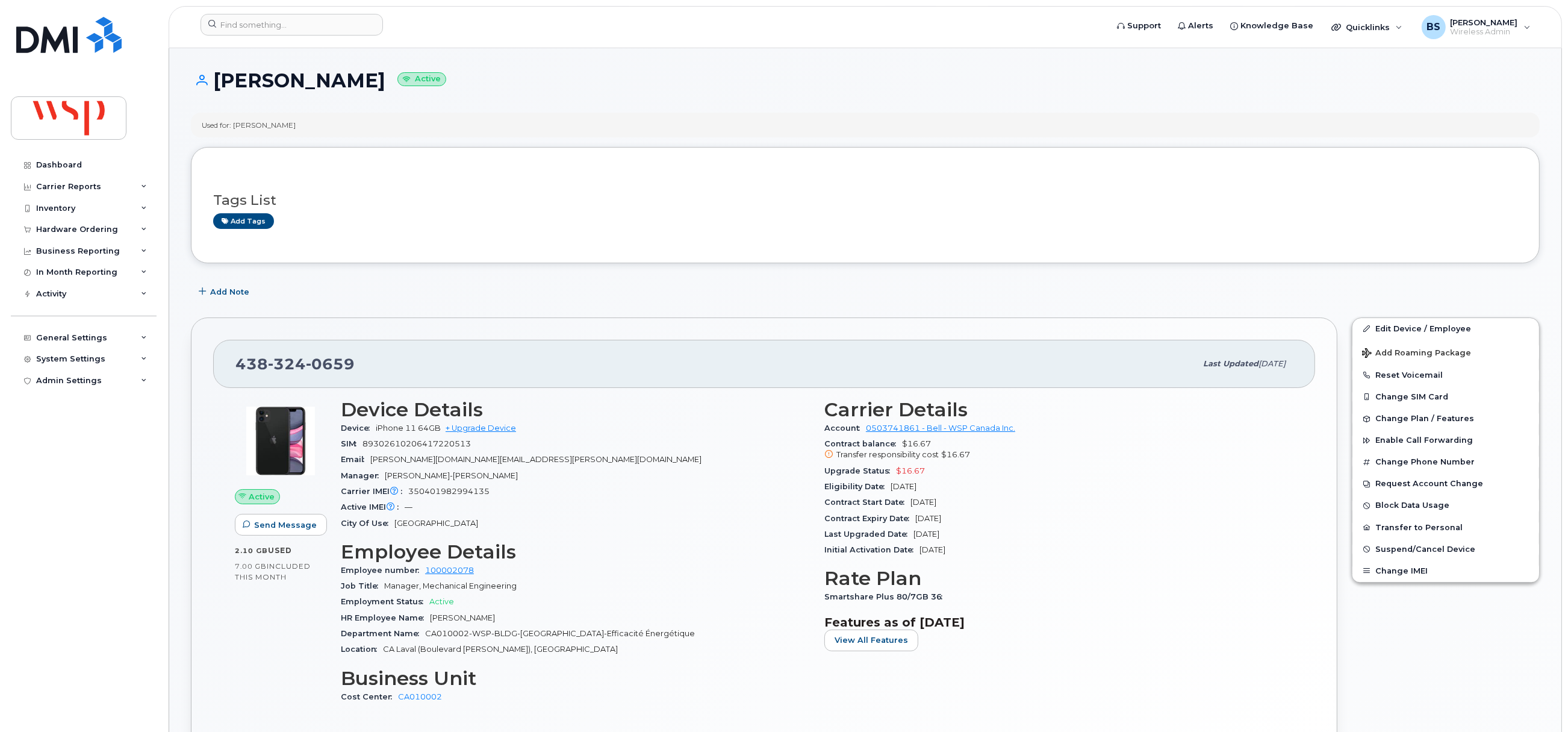
drag, startPoint x: 953, startPoint y: 488, endPoint x: 818, endPoint y: 469, distance: 136.3
click at [818, 469] on div "Carrier Details Account 0503741861 - Bell - WSP Canada Inc. Contract balance $1…" at bounding box center [1059, 556] width 484 height 330
copy section "Upgrade Status $16.67 Eligibility Date Sep 22, 2025"
click at [323, 25] on input at bounding box center [292, 25] width 182 height 22
paste input "5142267096"
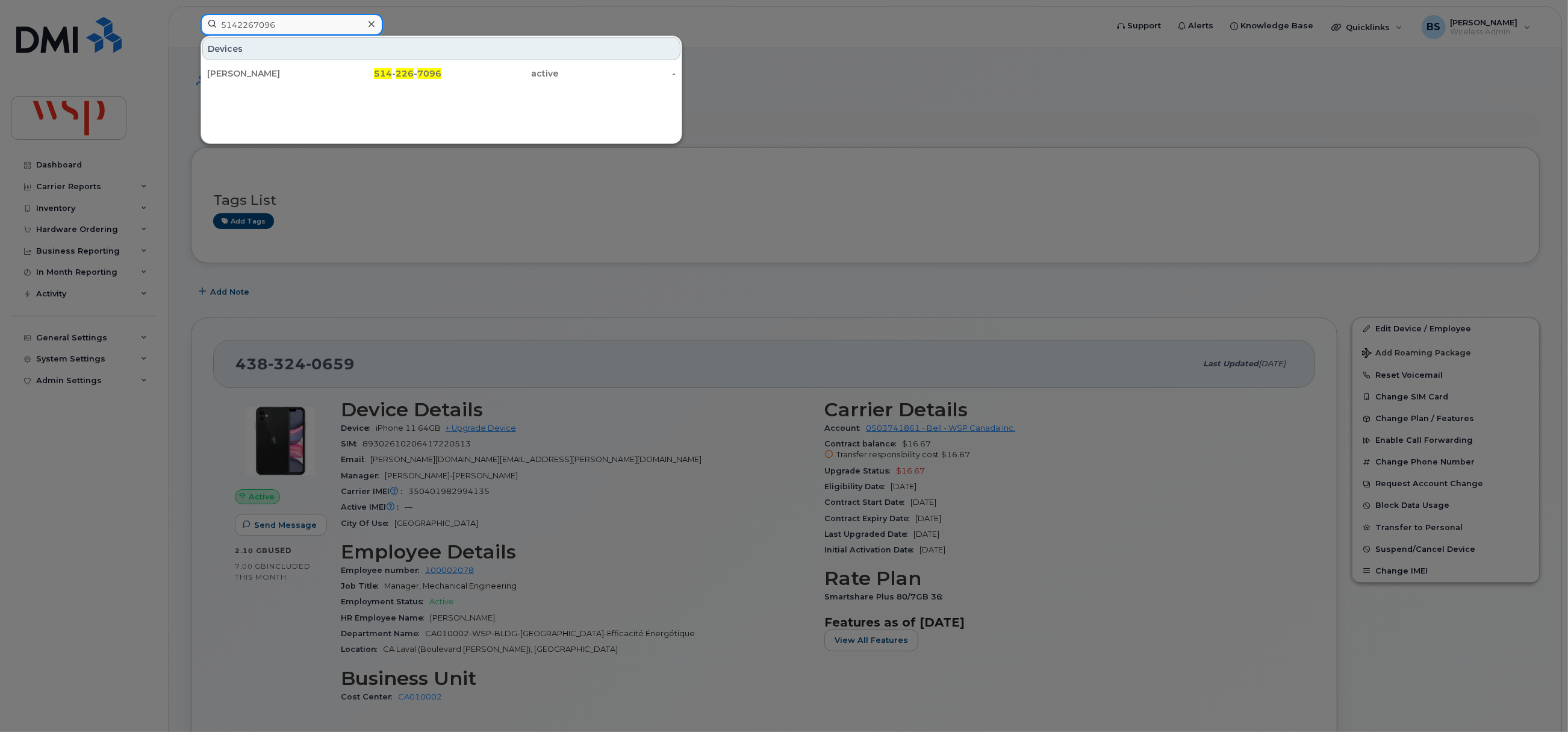
type input "5142267096"
click at [250, 70] on div "Maxine Roy" at bounding box center [266, 73] width 118 height 12
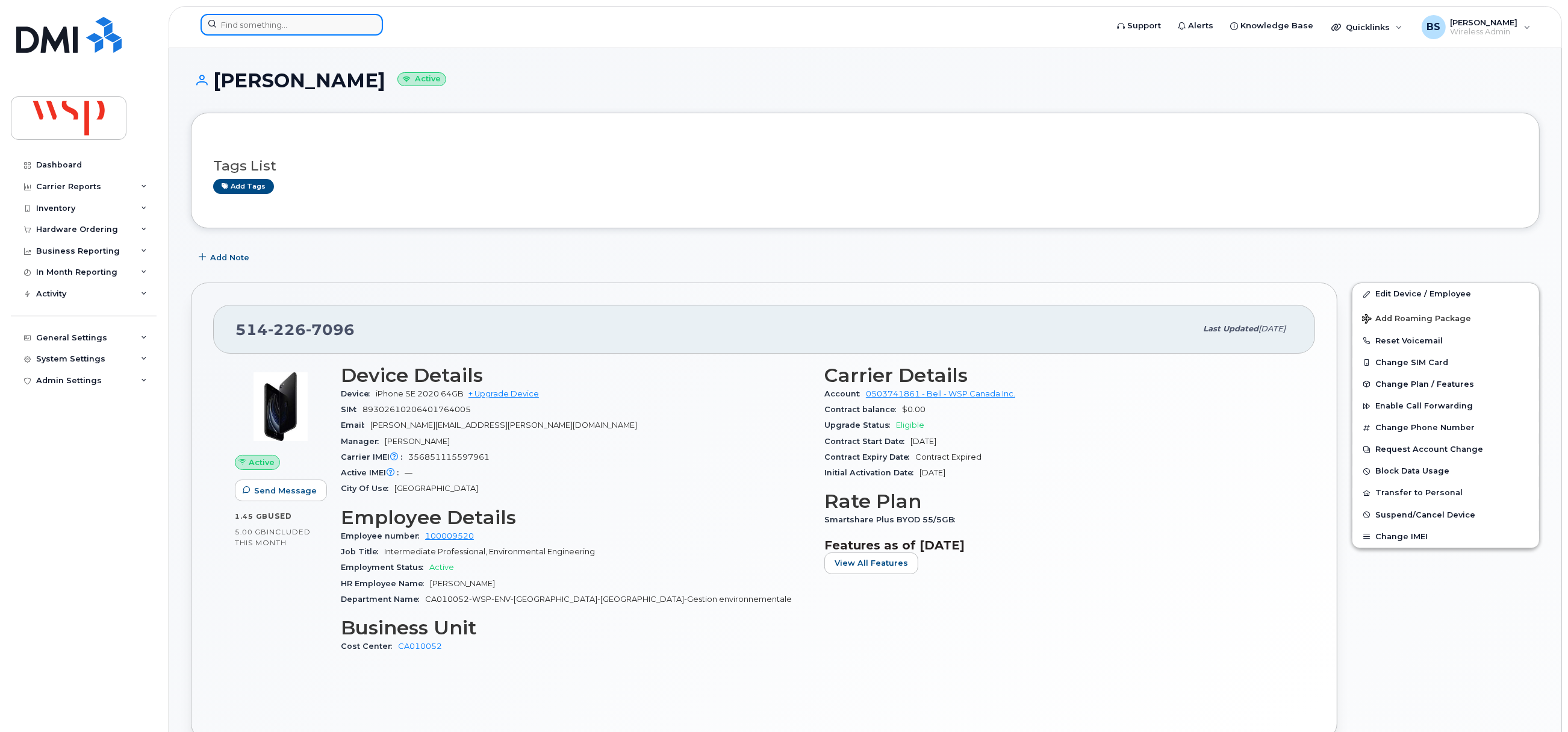
click at [284, 27] on input at bounding box center [292, 25] width 182 height 22
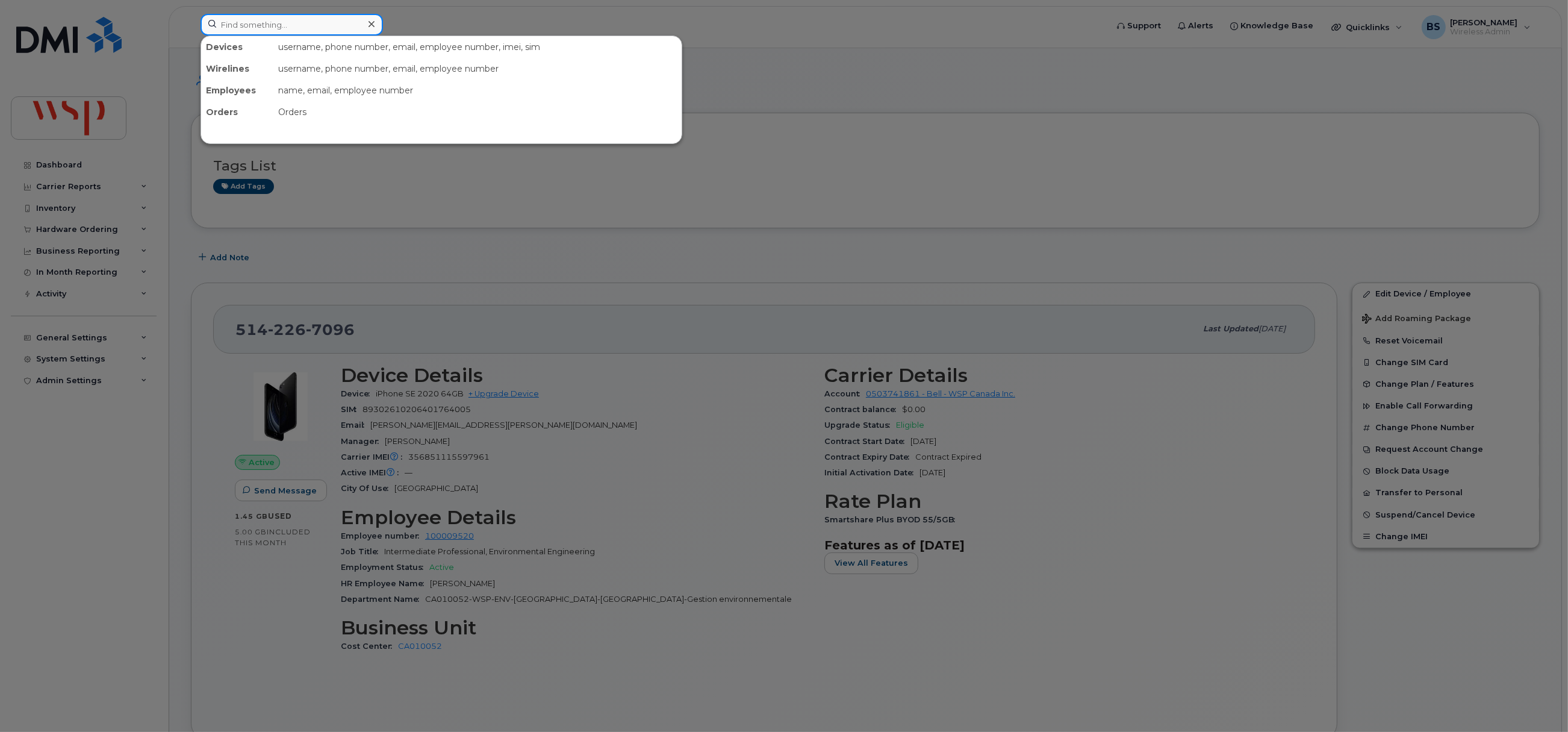
paste input "4373338397"
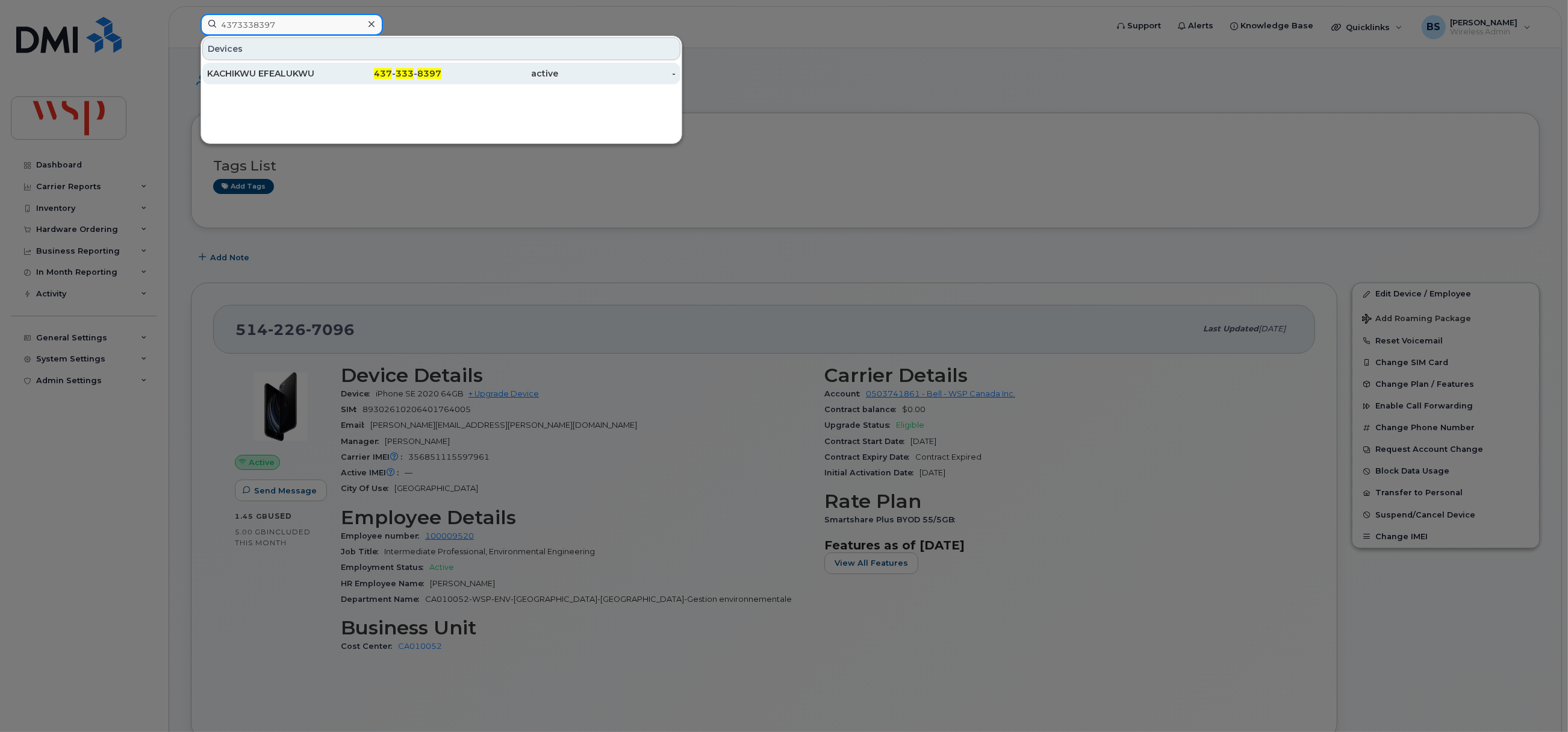
type input "4373338397"
drag, startPoint x: 225, startPoint y: 68, endPoint x: 512, endPoint y: 135, distance: 294.7
click at [225, 68] on div "KACHIKWU EFEALUKWU" at bounding box center [266, 73] width 118 height 12
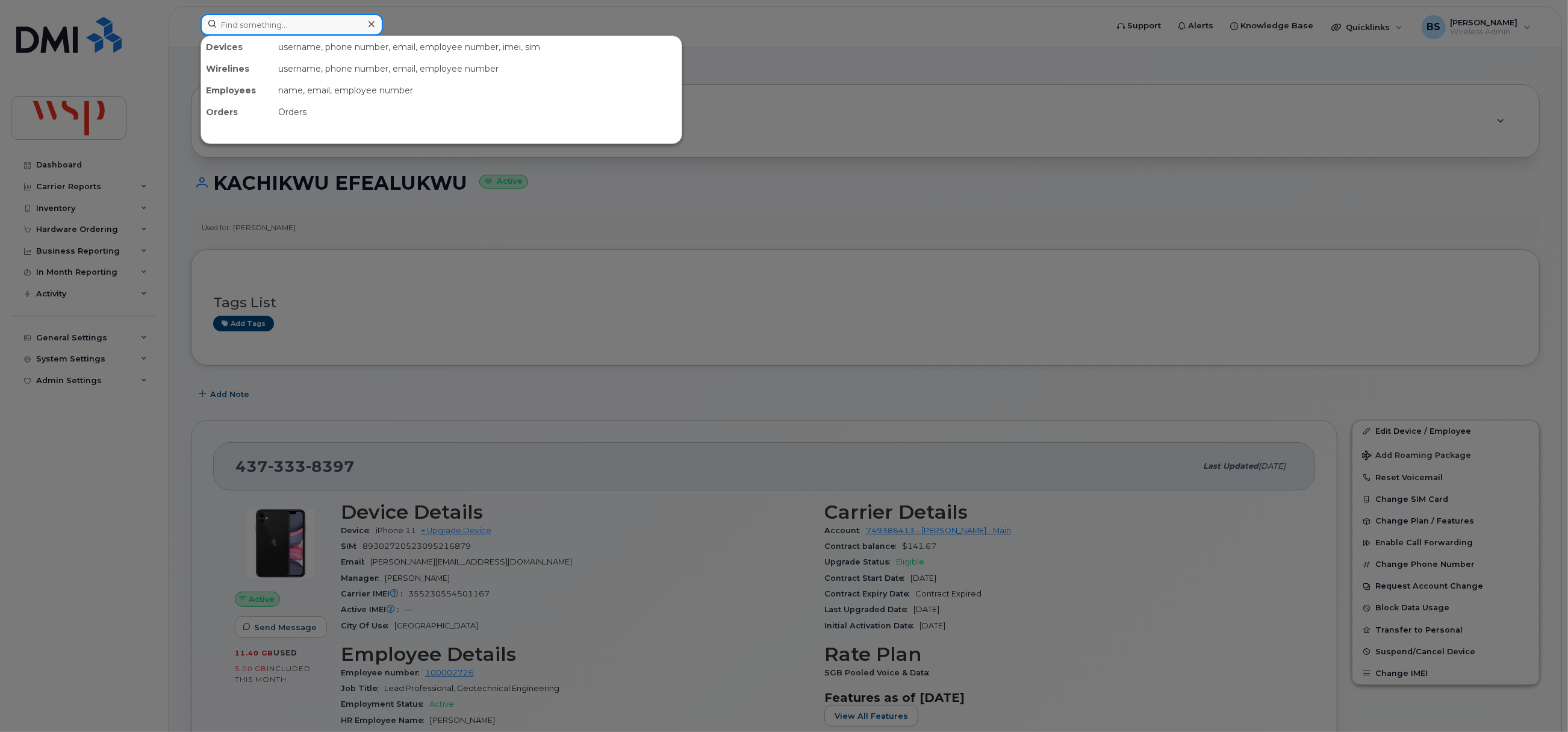
click at [360, 21] on input at bounding box center [292, 25] width 182 height 22
paste input "4163039311"
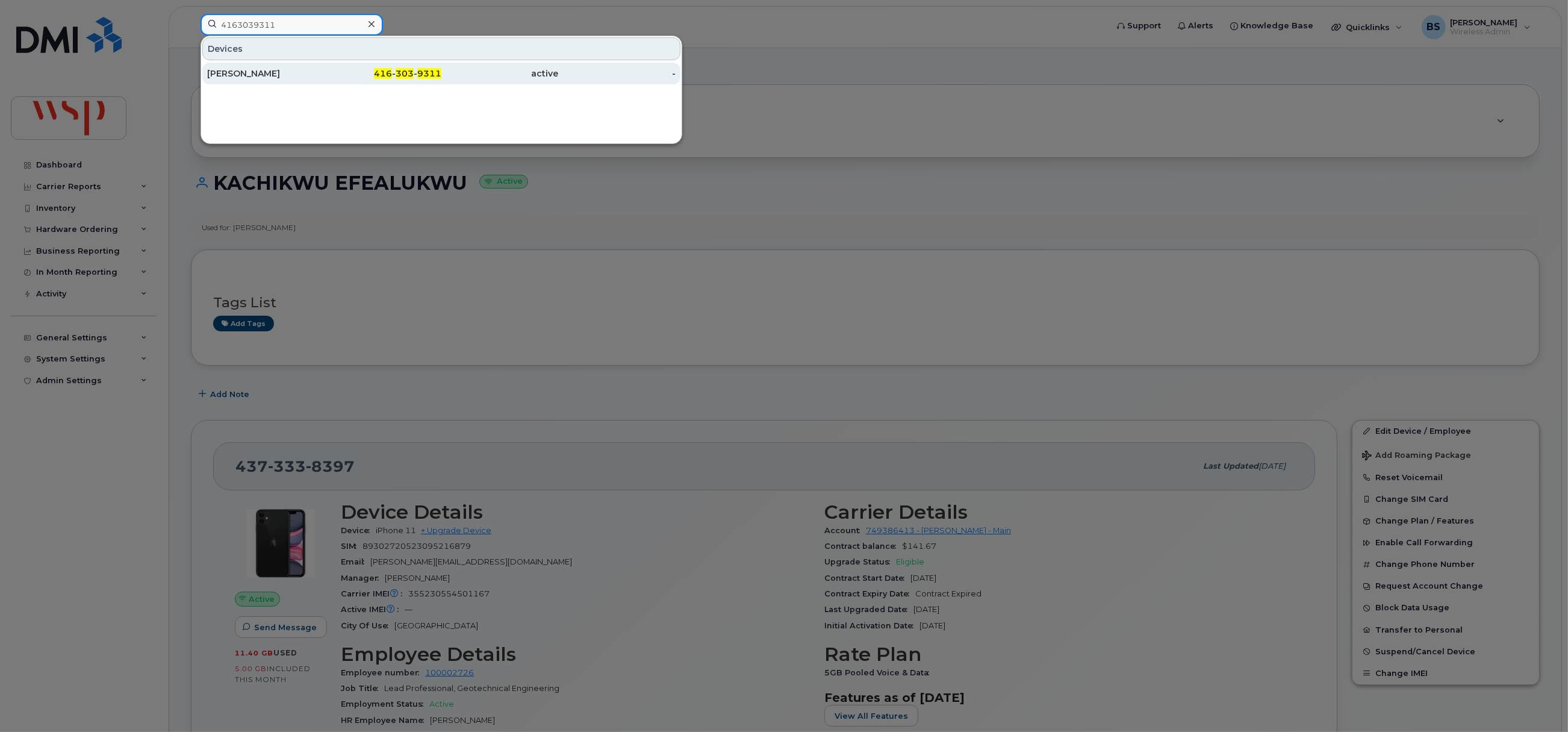
type input "4163039311"
drag, startPoint x: 241, startPoint y: 73, endPoint x: 354, endPoint y: 78, distance: 113.1
click at [241, 73] on div "[PERSON_NAME]" at bounding box center [266, 73] width 118 height 12
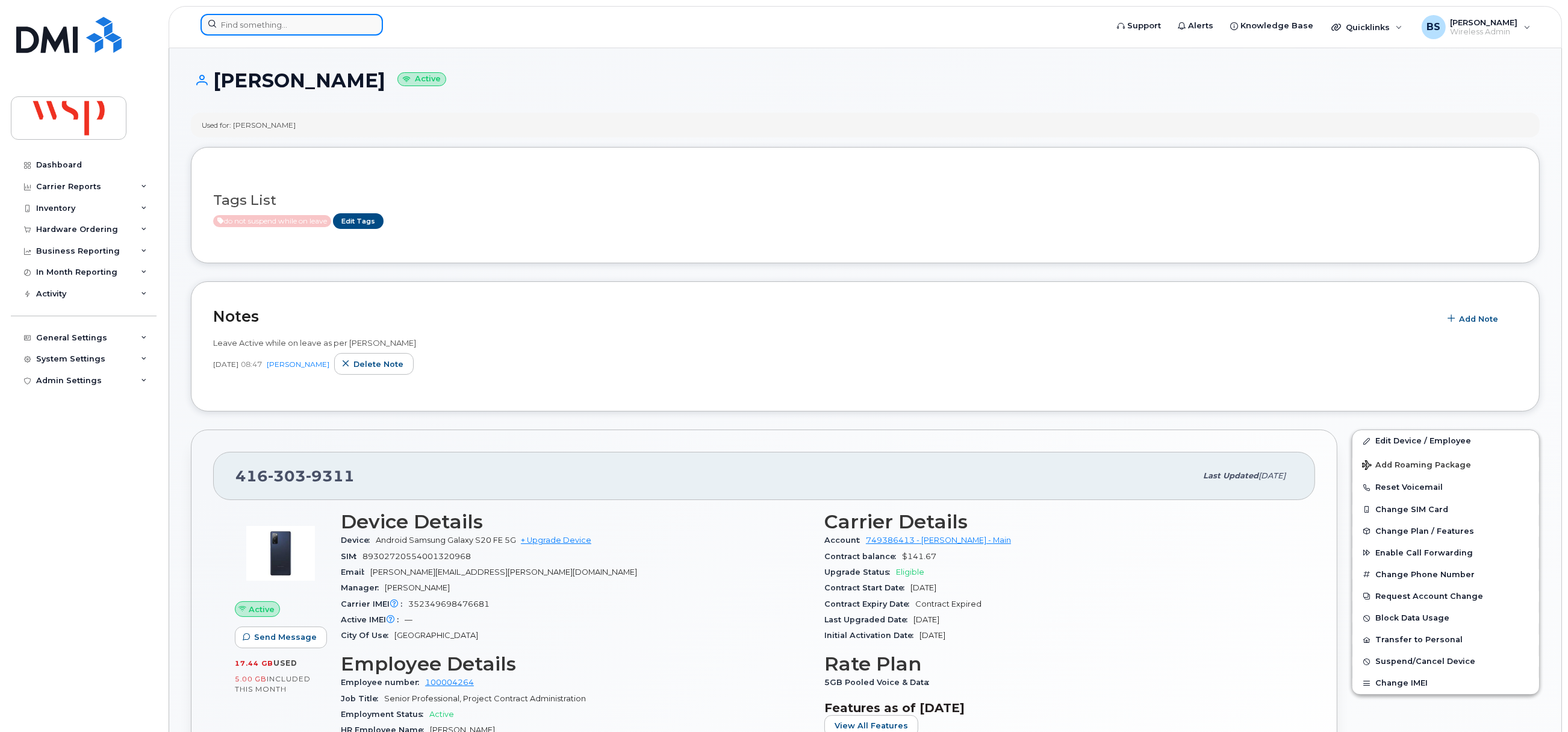
drag, startPoint x: 286, startPoint y: 20, endPoint x: 292, endPoint y: 25, distance: 7.8
click at [289, 18] on input at bounding box center [292, 25] width 182 height 22
paste input "6479608282"
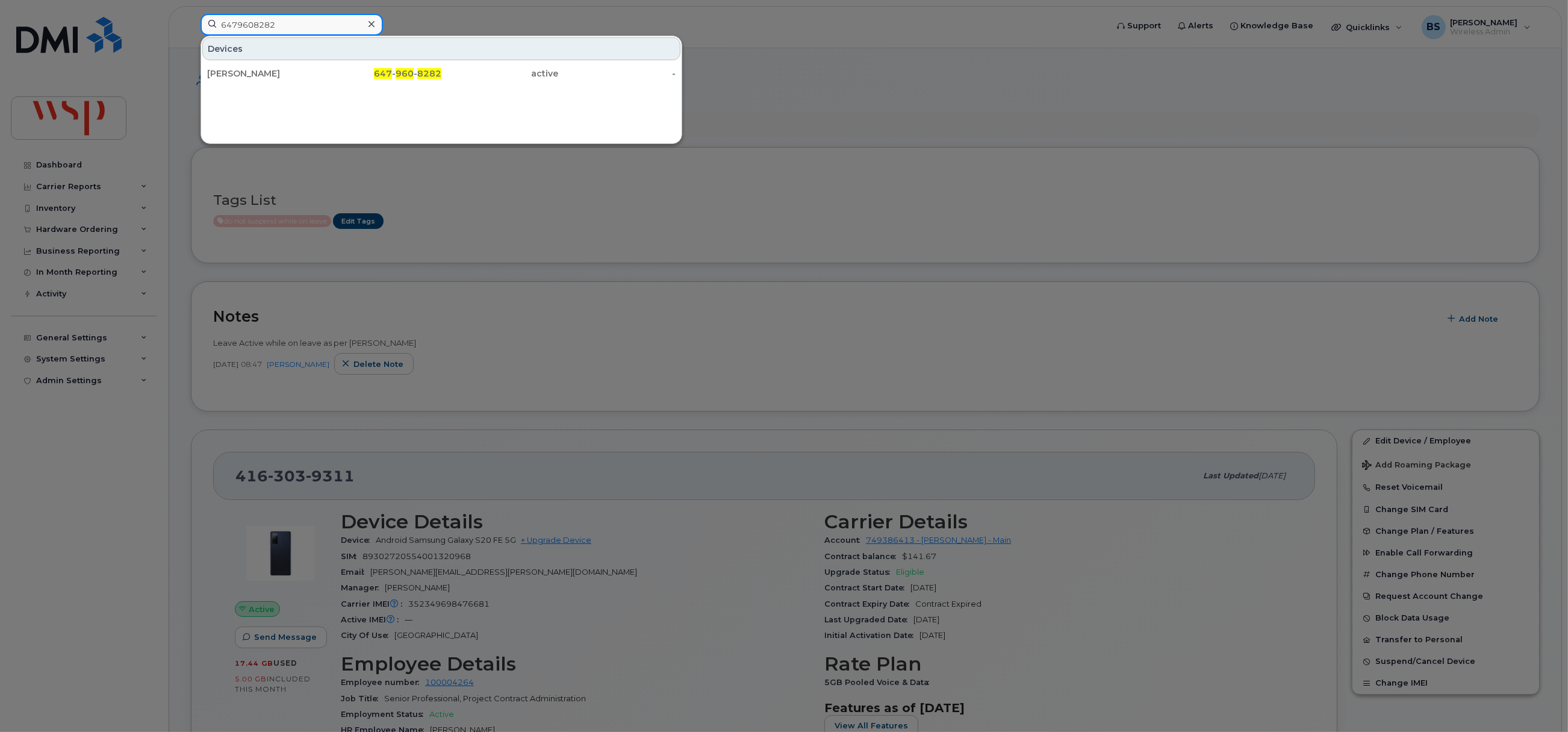
type input "6479608282"
click at [248, 68] on div "[PERSON_NAME]" at bounding box center [266, 73] width 118 height 12
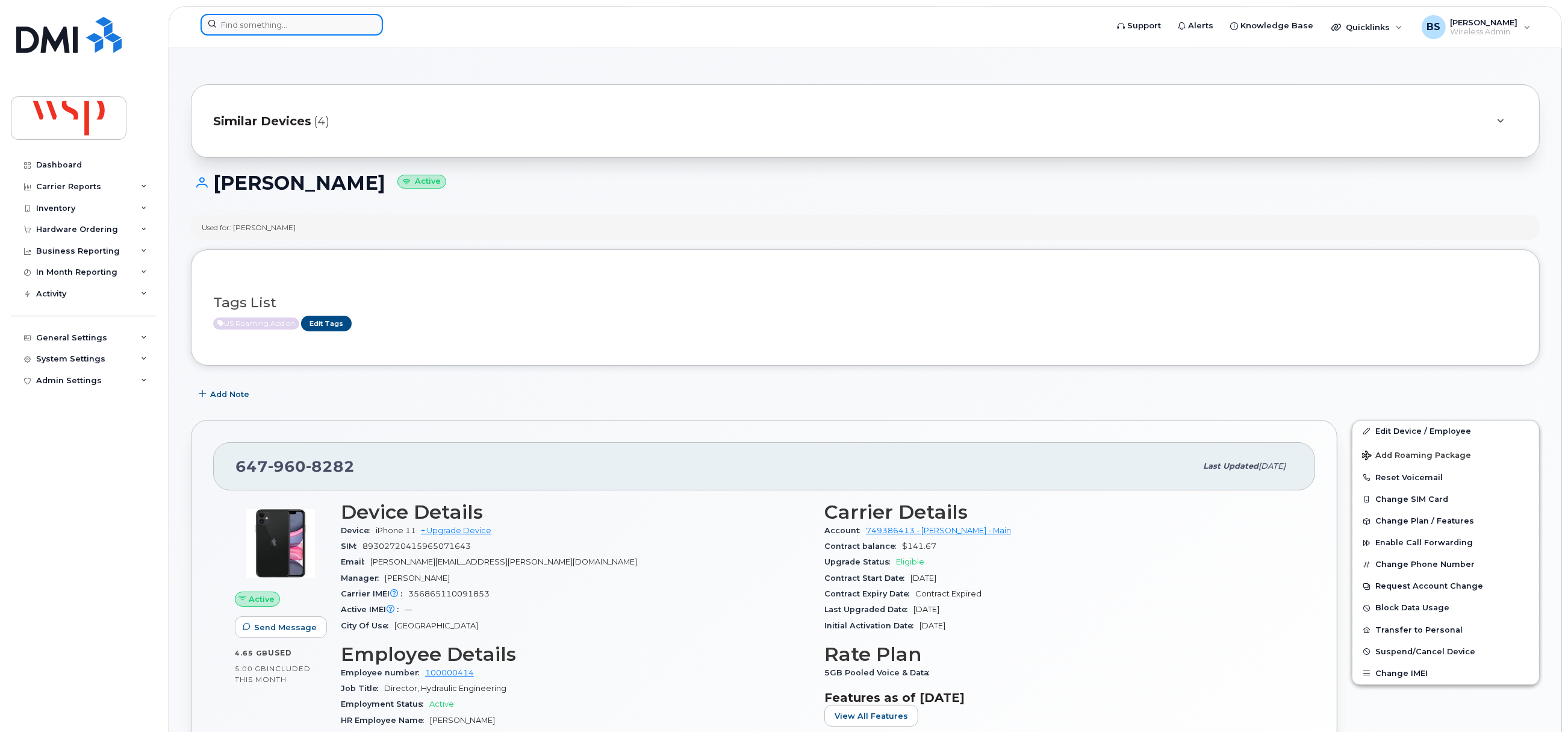
click at [330, 29] on input at bounding box center [292, 25] width 182 height 22
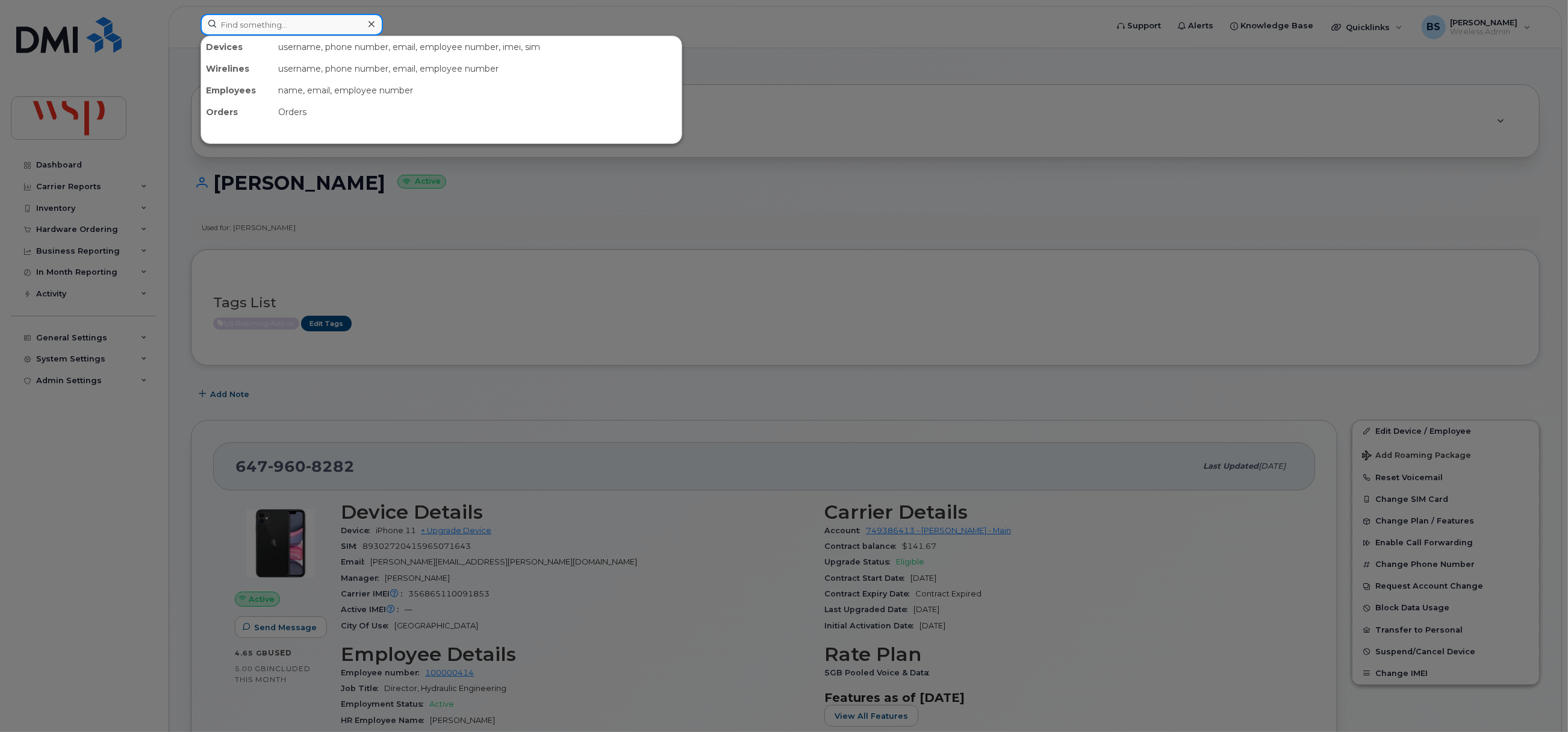
paste input "5063804884"
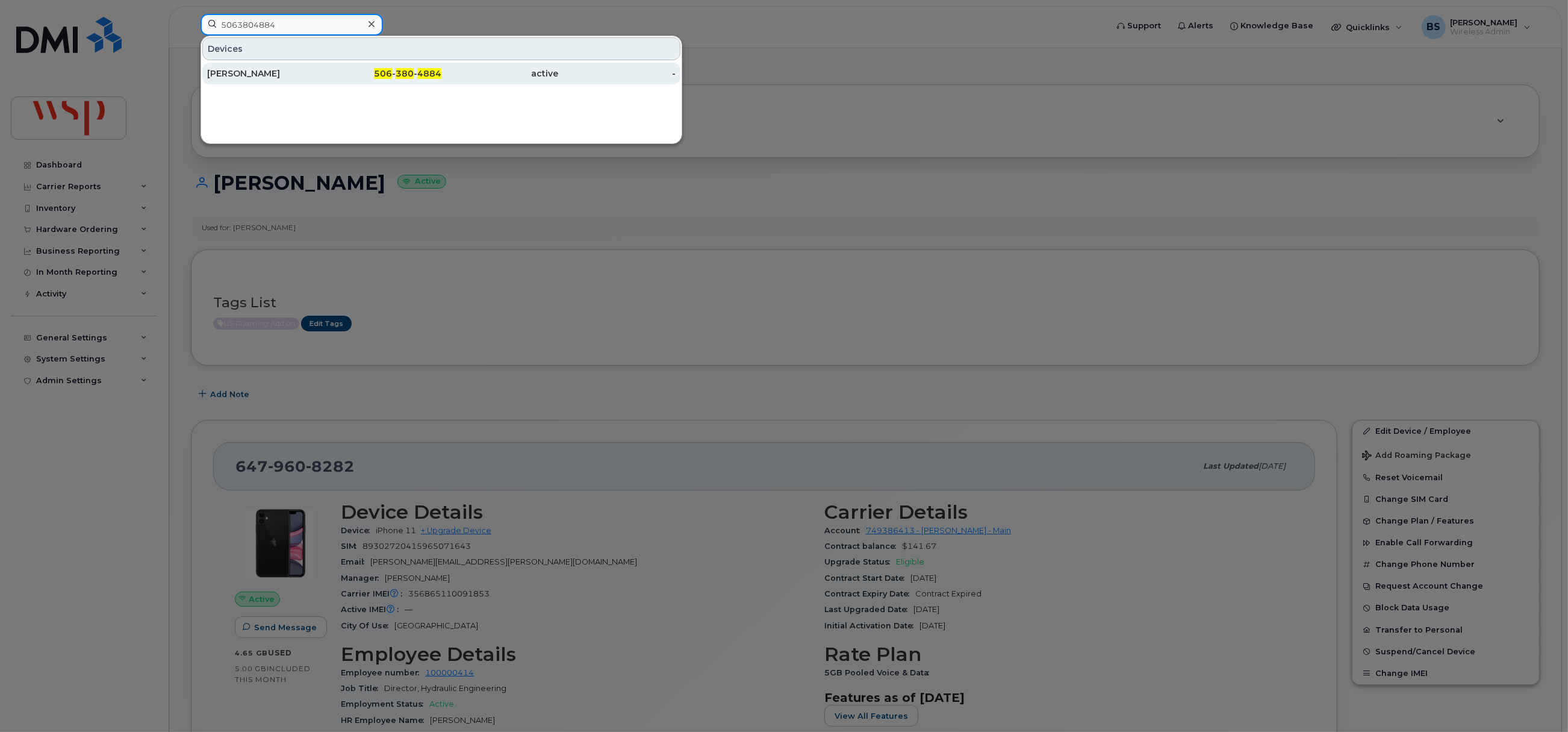
type input "5063804884"
drag, startPoint x: 241, startPoint y: 70, endPoint x: 241, endPoint y: 78, distance: 8.0
click at [241, 70] on div "[PERSON_NAME]" at bounding box center [266, 73] width 118 height 12
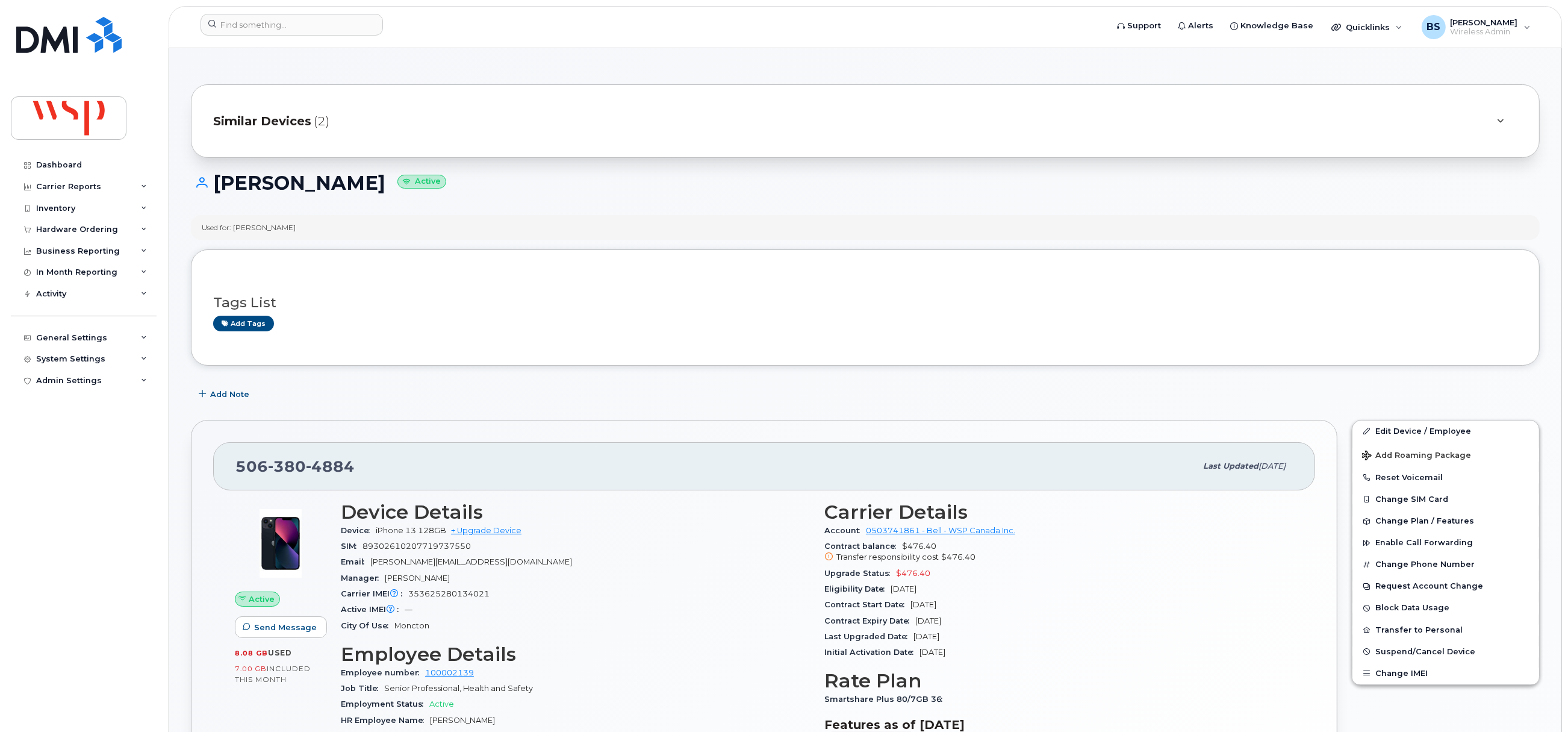
drag, startPoint x: 889, startPoint y: 587, endPoint x: 818, endPoint y: 570, distance: 73.0
click at [818, 570] on div "Carrier Details Account 0503741861 - Bell - WSP Canada Inc. Contract balance $4…" at bounding box center [1059, 659] width 484 height 330
drag, startPoint x: 348, startPoint y: 470, endPoint x: 179, endPoint y: 459, distance: 169.4
click at [215, 476] on div "[PHONE_NUMBER] Last updated [DATE]" at bounding box center [764, 466] width 1102 height 48
drag, startPoint x: 922, startPoint y: 593, endPoint x: 887, endPoint y: 593, distance: 35.0
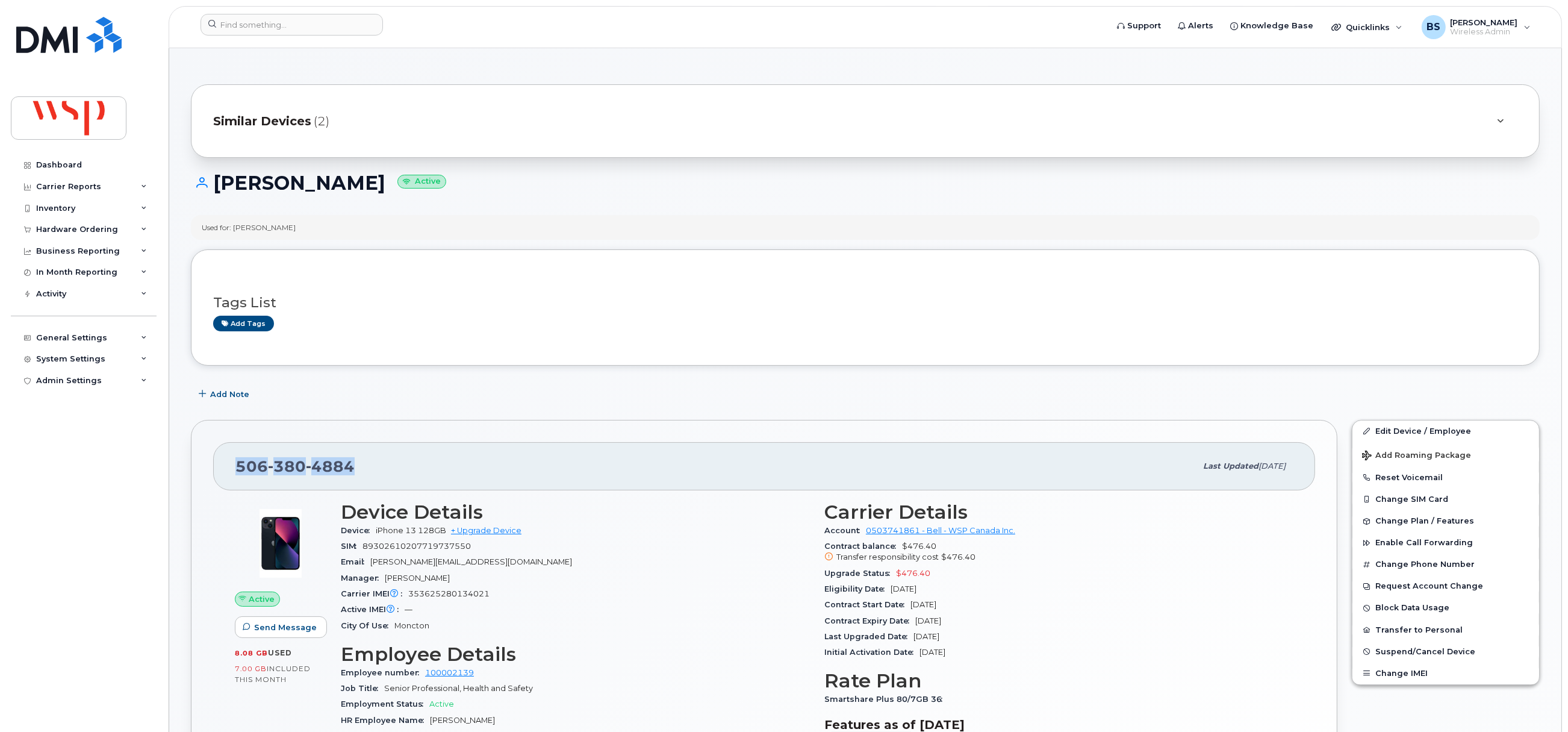
click at [887, 593] on div "Eligibility Date [DATE]" at bounding box center [1058, 589] width 469 height 16
drag, startPoint x: 947, startPoint y: 575, endPoint x: 895, endPoint y: 573, distance: 52.0
click at [895, 573] on div "Upgrade Status $476.40" at bounding box center [1058, 573] width 469 height 16
copy span "$476.40"
click at [278, 38] on div at bounding box center [650, 27] width 918 height 27
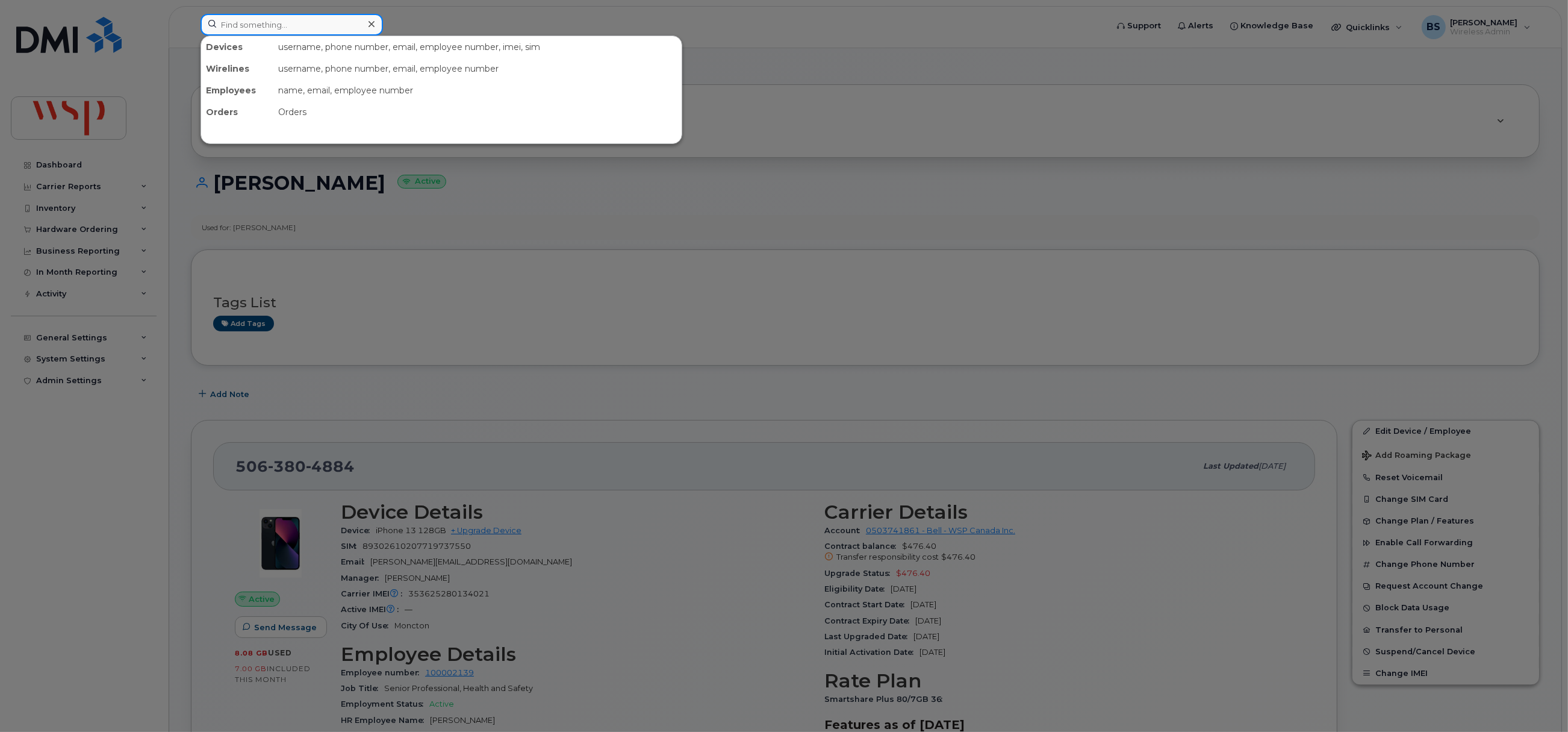
click at [282, 30] on input at bounding box center [292, 25] width 182 height 22
paste input "5144158882"
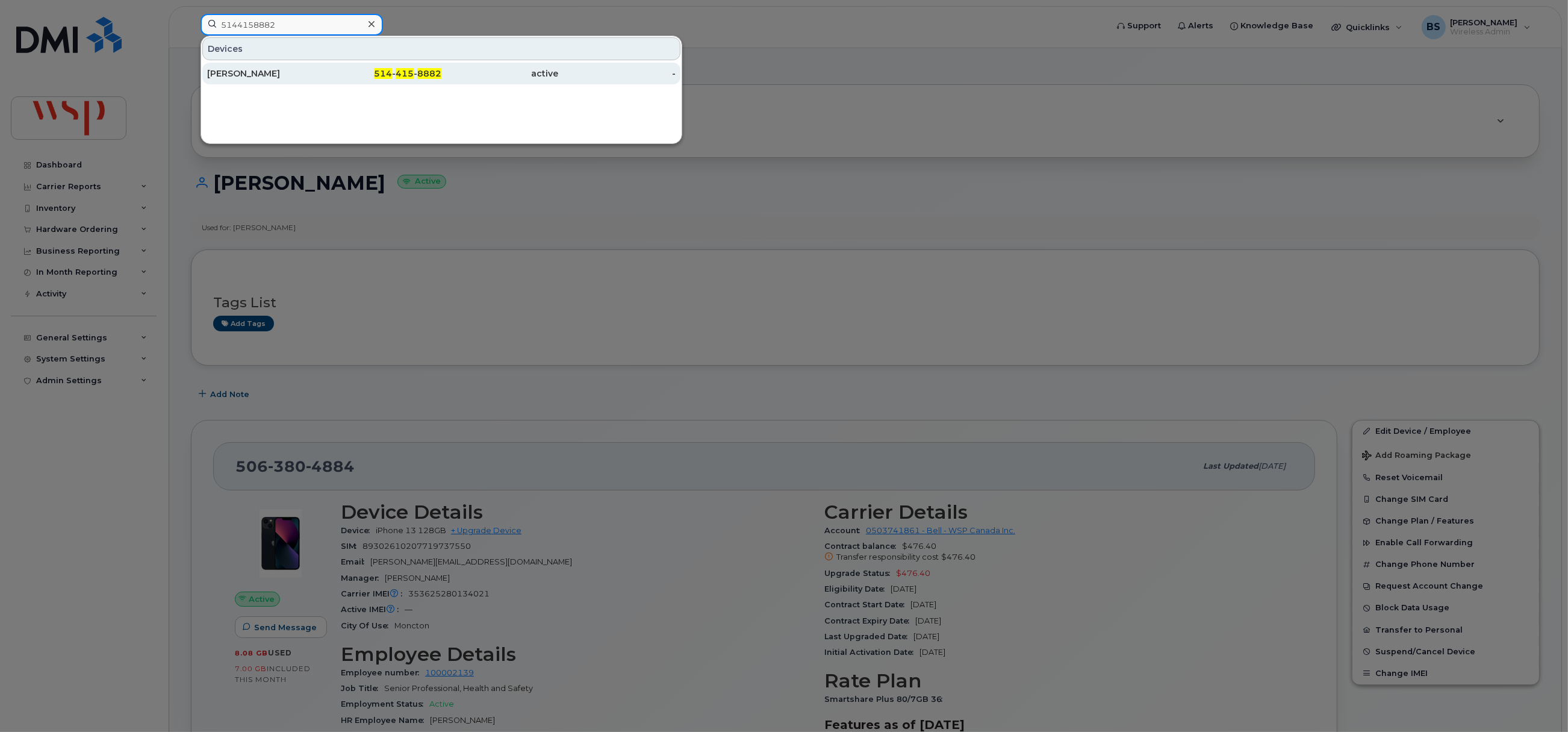
type input "5144158882"
drag, startPoint x: 229, startPoint y: 68, endPoint x: 409, endPoint y: 92, distance: 181.6
click at [229, 68] on div "[PERSON_NAME]" at bounding box center [266, 73] width 118 height 22
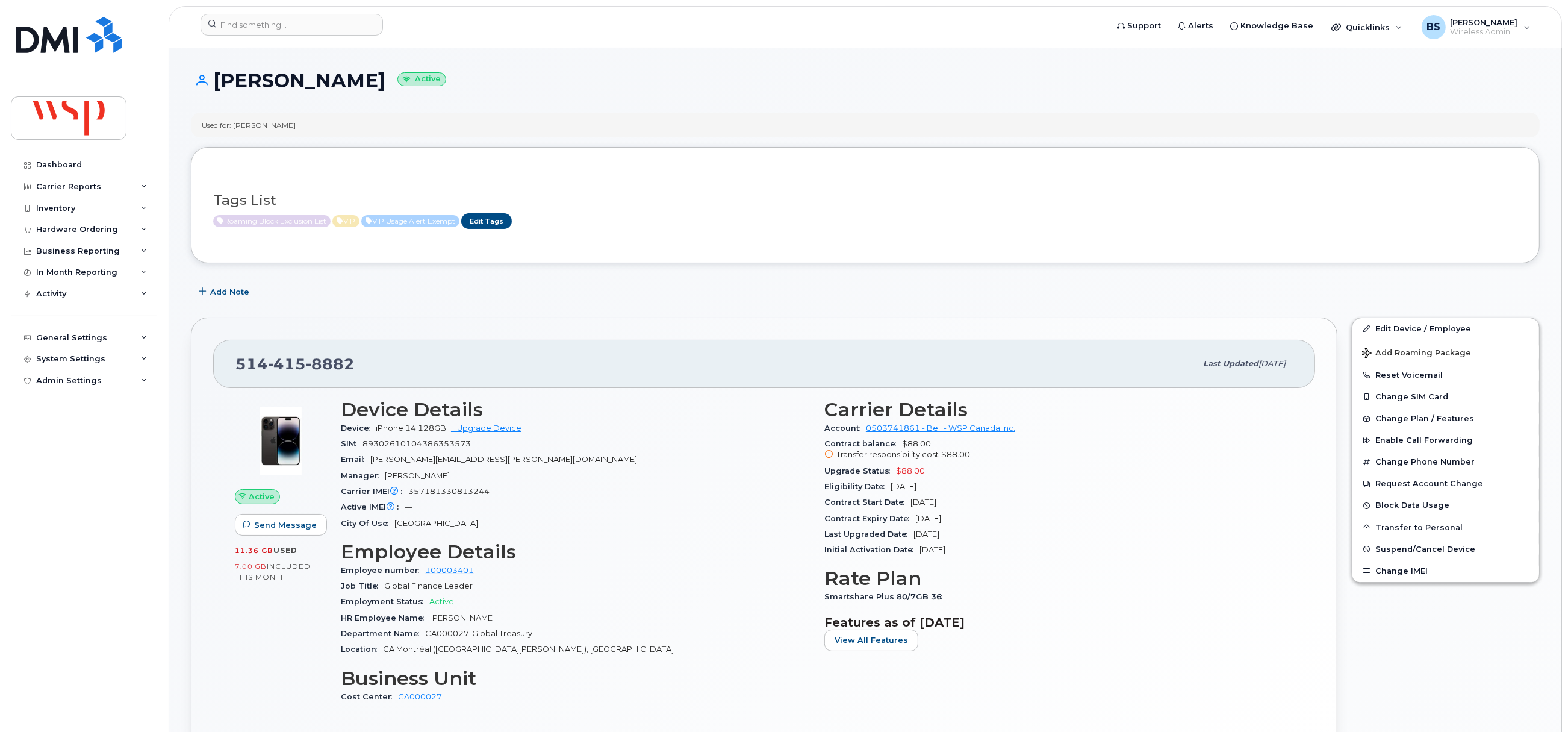
drag, startPoint x: 957, startPoint y: 484, endPoint x: 825, endPoint y: 476, distance: 132.2
click at [825, 476] on section "Carrier Details Account 0503741861 - Bell - WSP Canada Inc. Contract balance $8…" at bounding box center [1058, 479] width 469 height 160
copy section "Upgrade Status $88.00 Eligibility Date [DATE]"
